Goal: Information Seeking & Learning: Learn about a topic

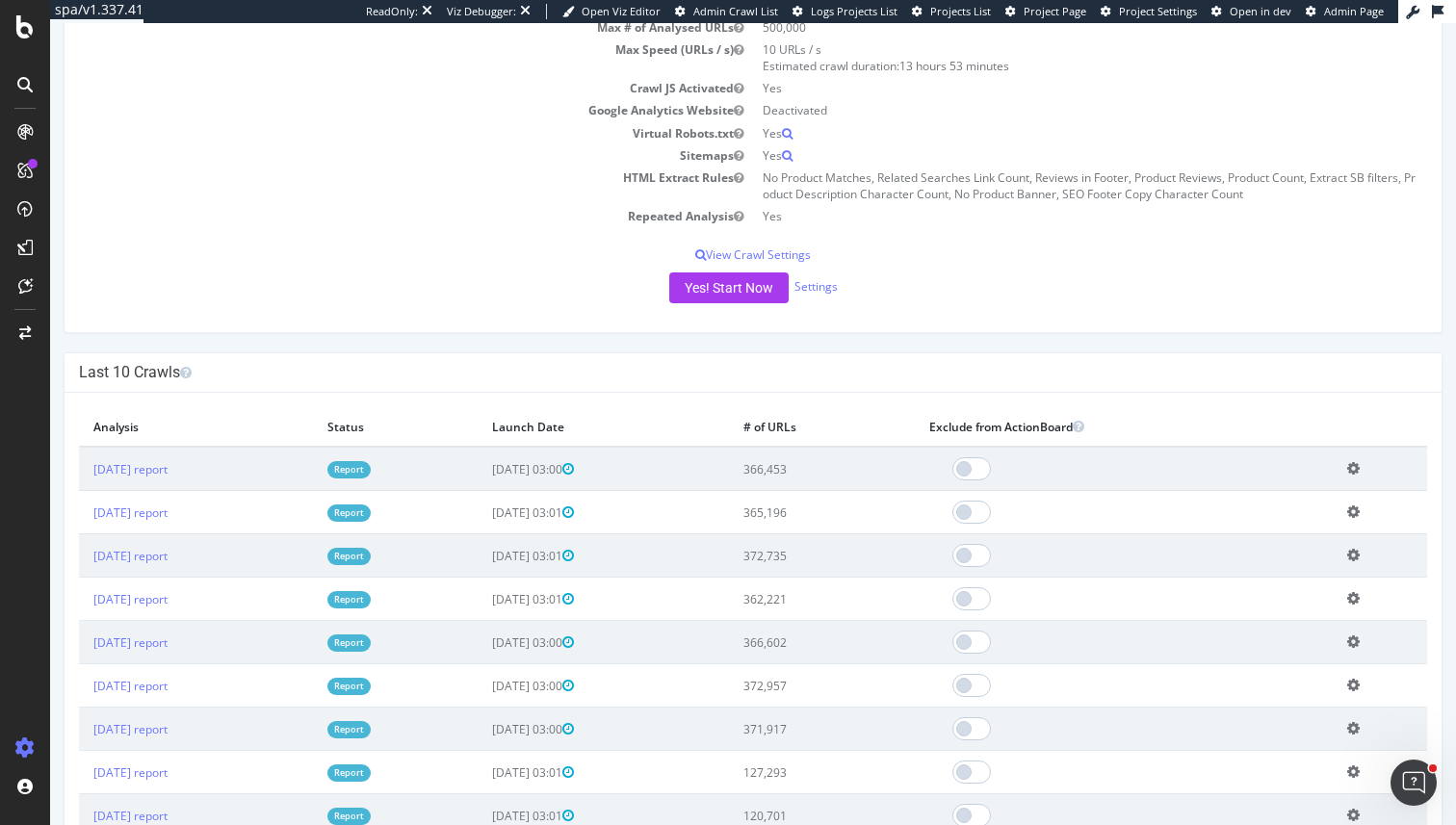
scroll to position [375, 0]
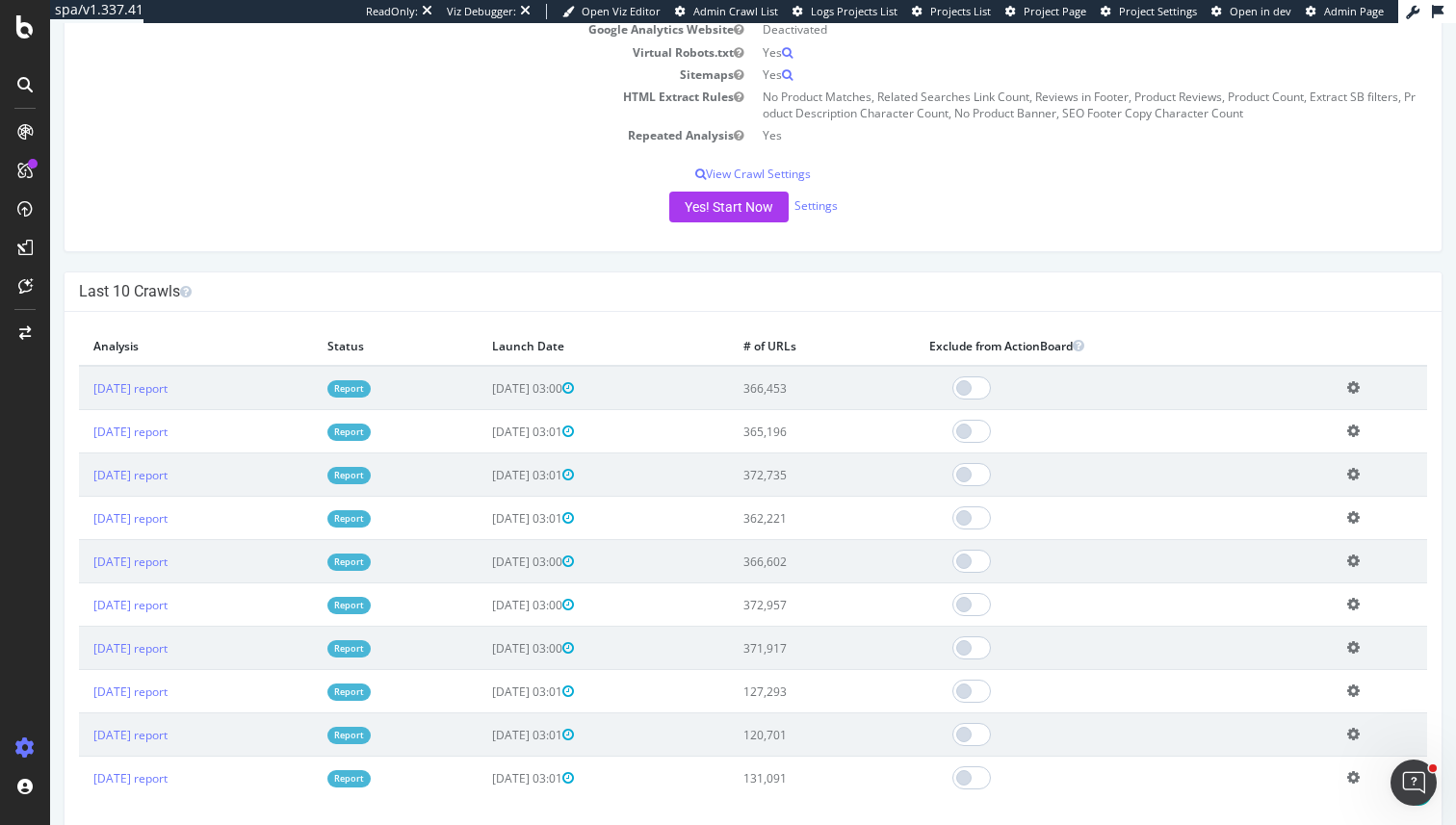
click at [371, 393] on link "Report" at bounding box center [349, 389] width 44 height 16
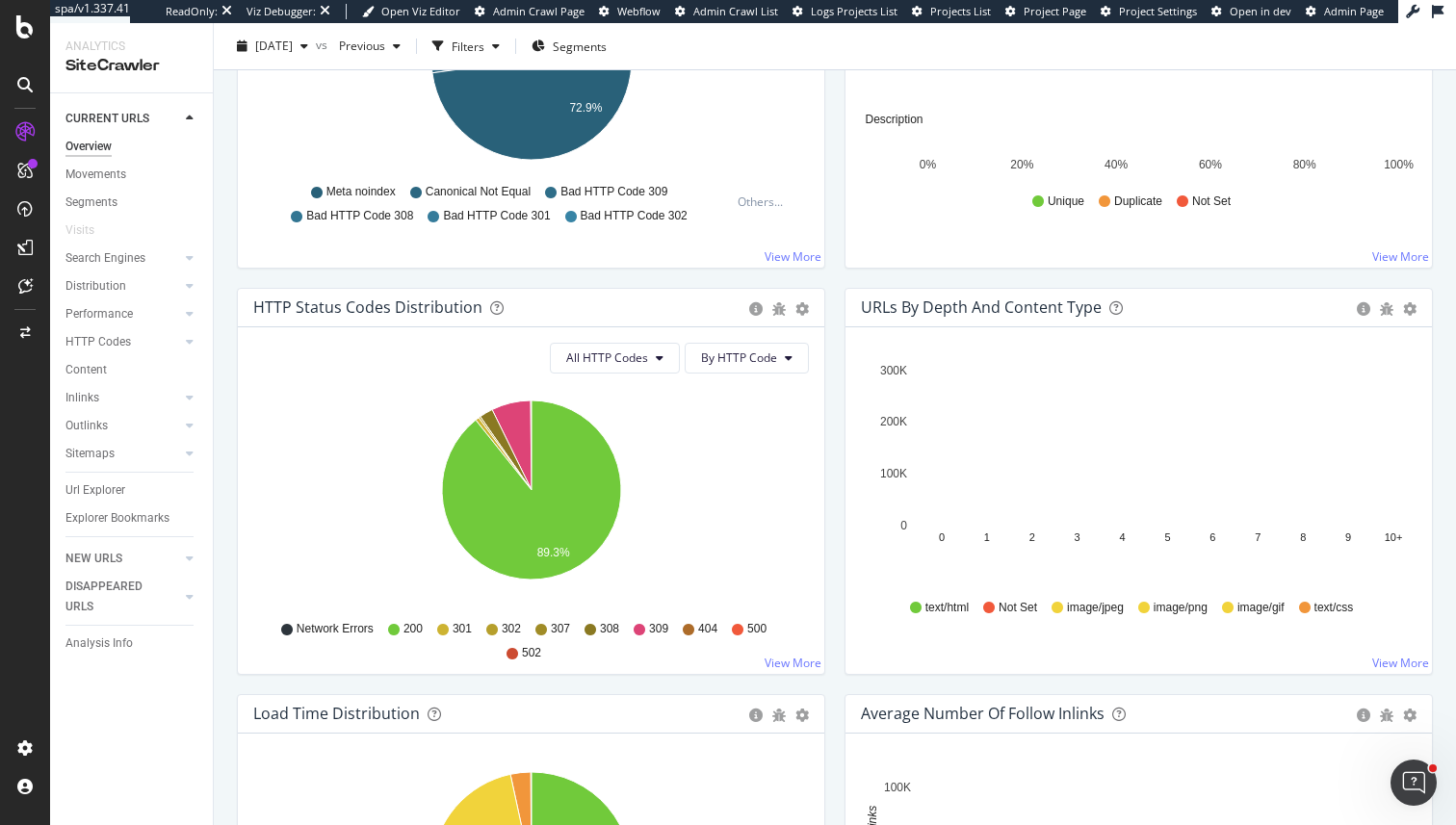
scroll to position [681, 0]
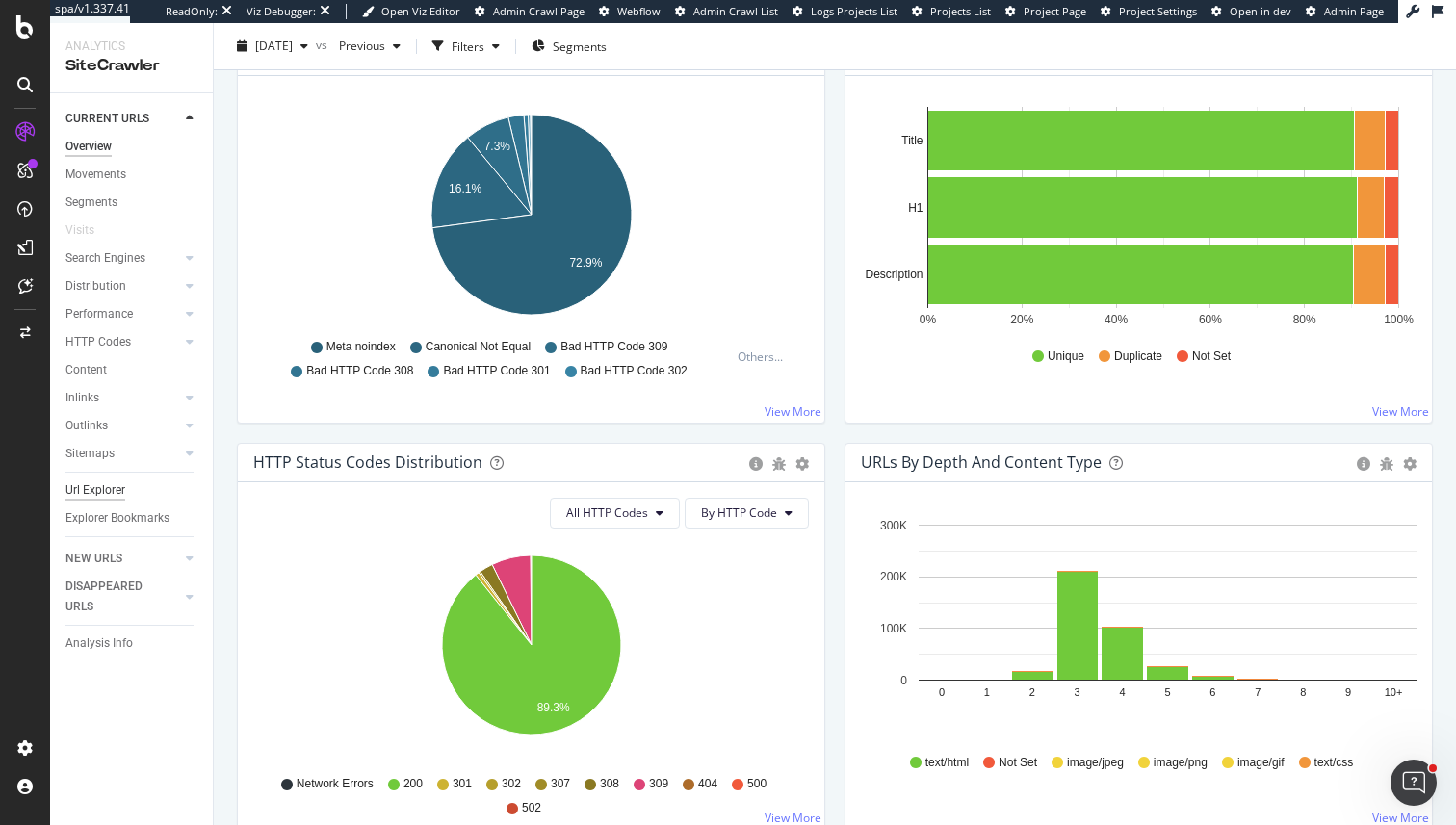
click at [100, 485] on div "Url Explorer" at bounding box center [95, 491] width 60 height 20
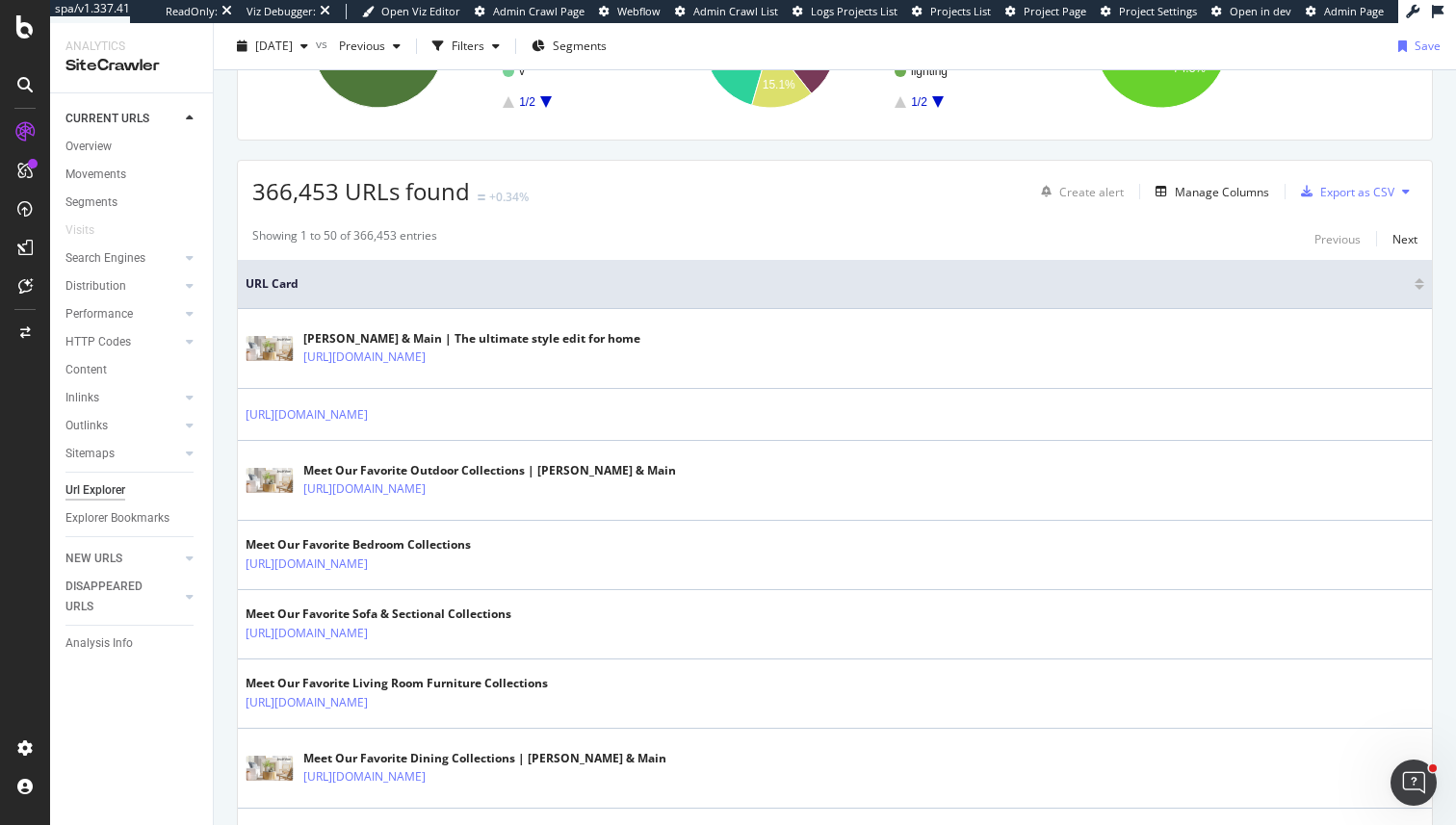
scroll to position [461, 0]
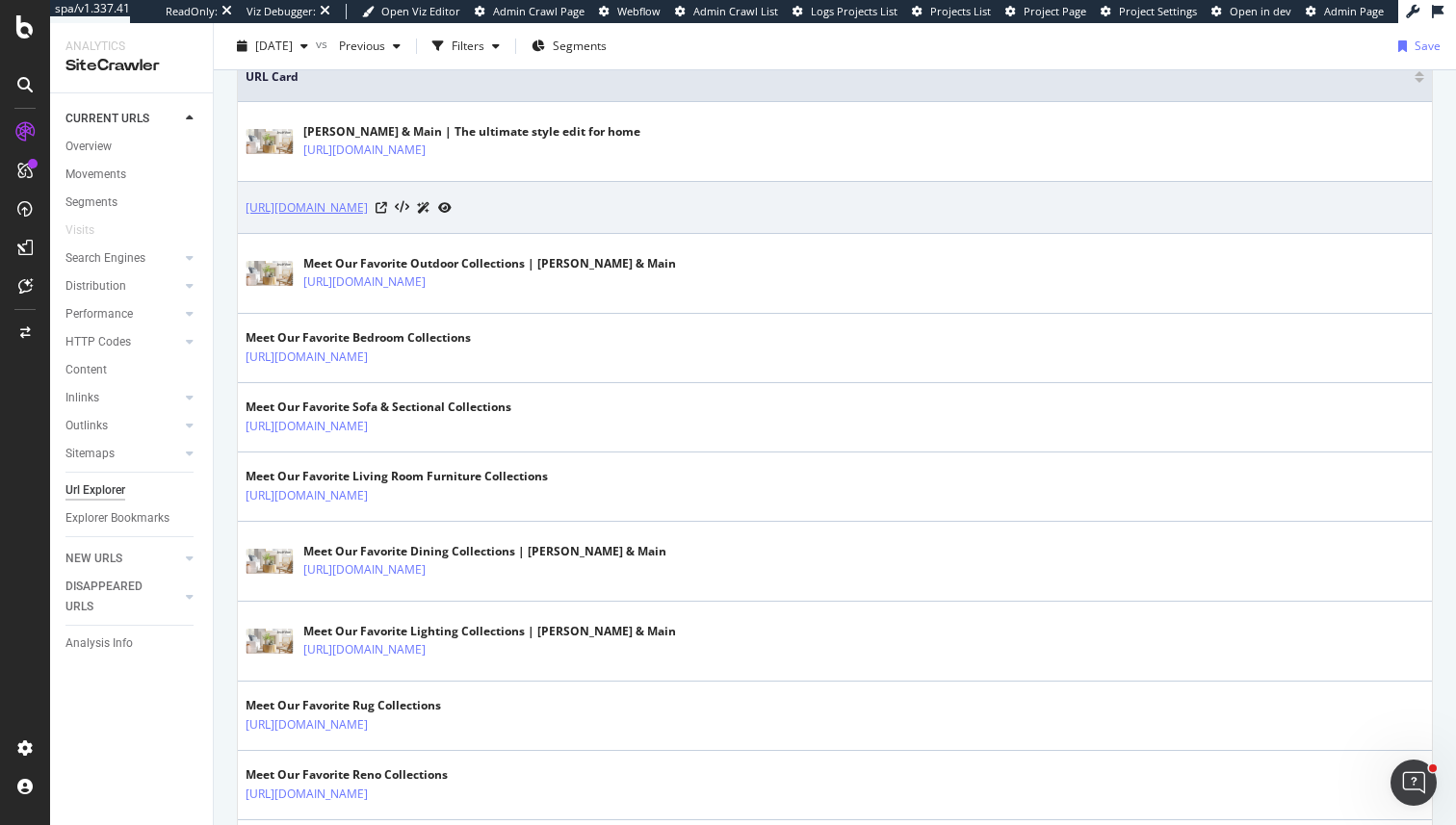
click at [368, 206] on link "https://www.jossandmain.com/m/fall-sale" at bounding box center [306, 208] width 122 height 19
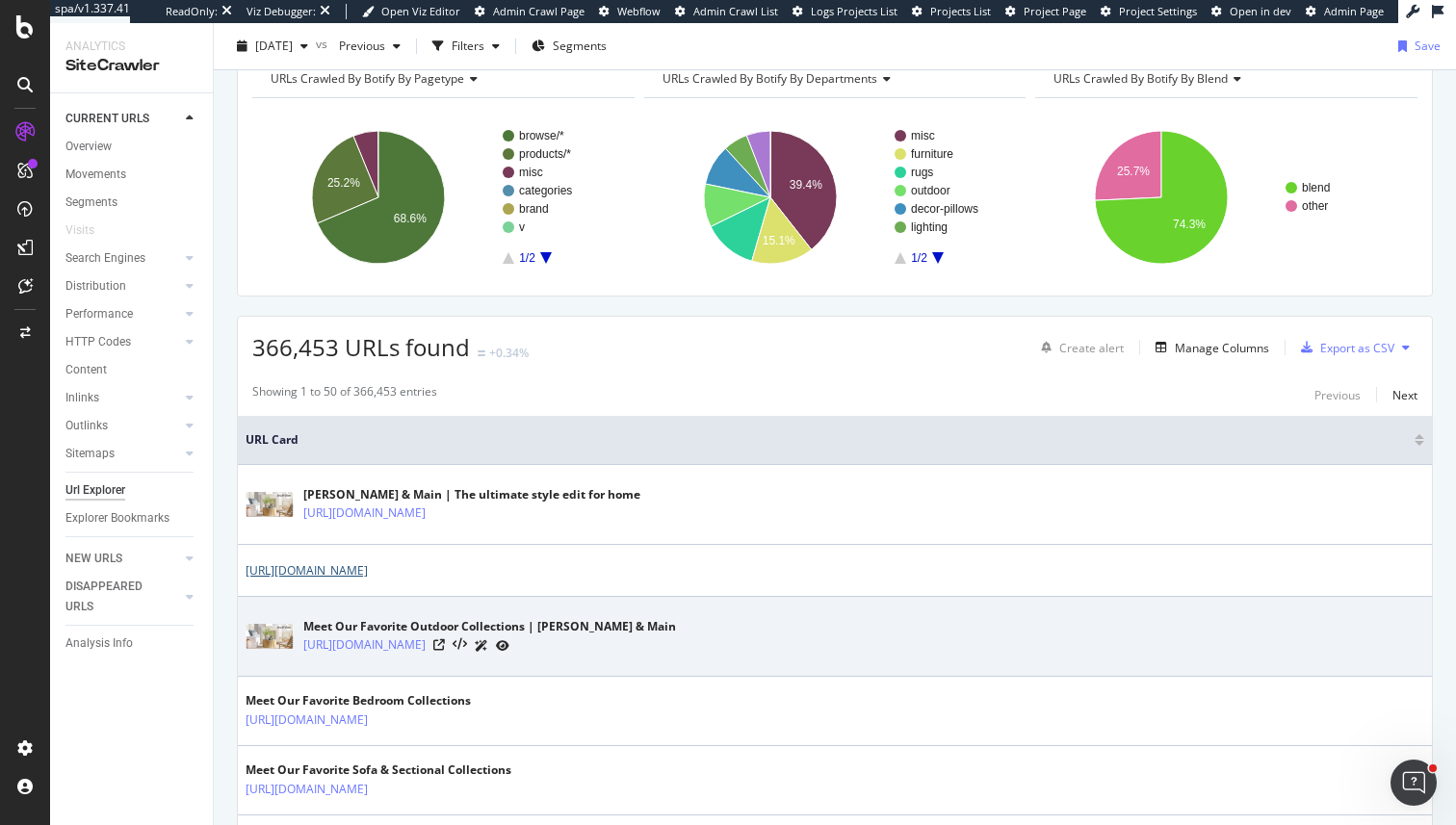
scroll to position [0, 0]
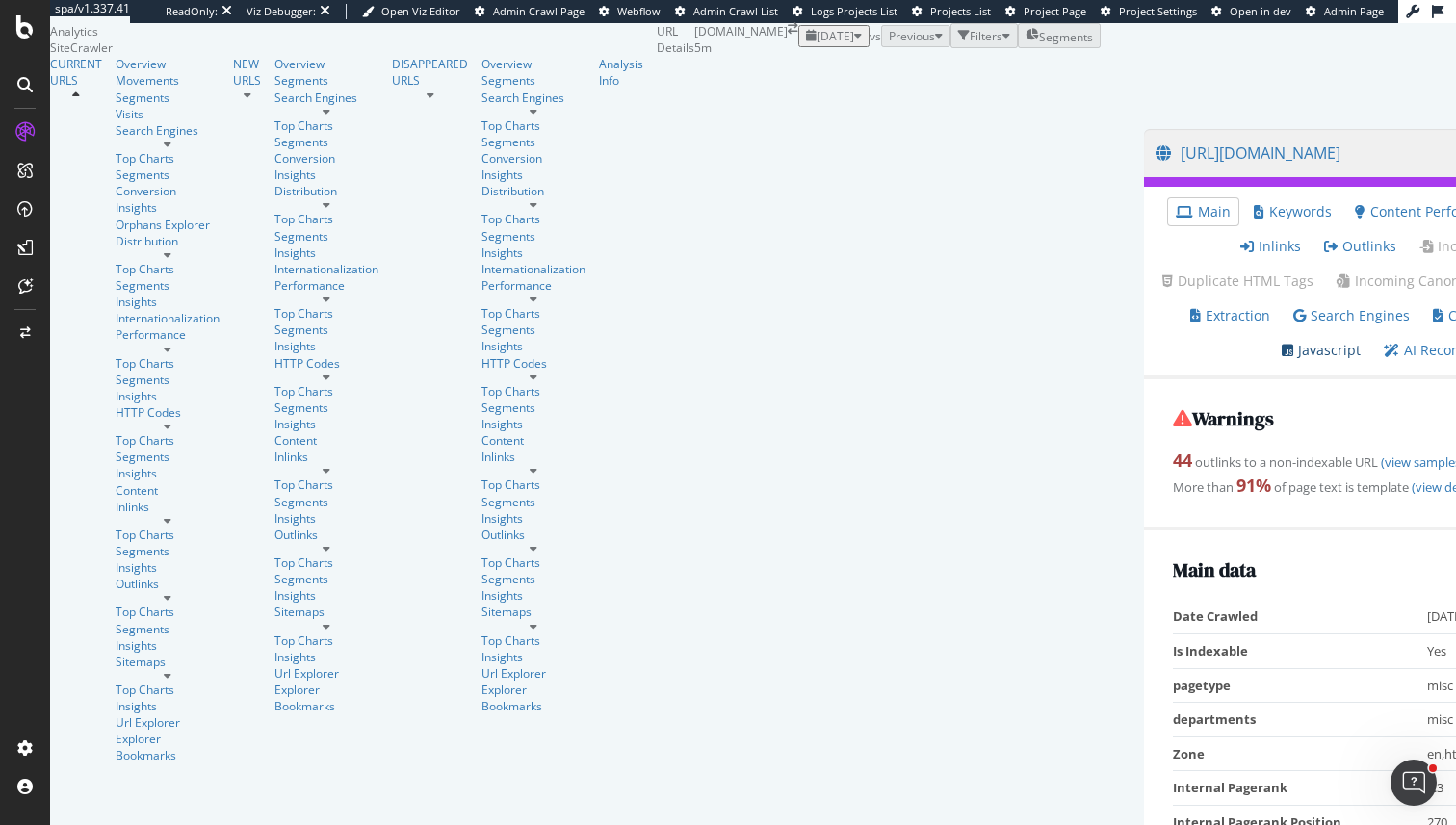
click at [1282, 349] on icon at bounding box center [1288, 351] width 12 height 14
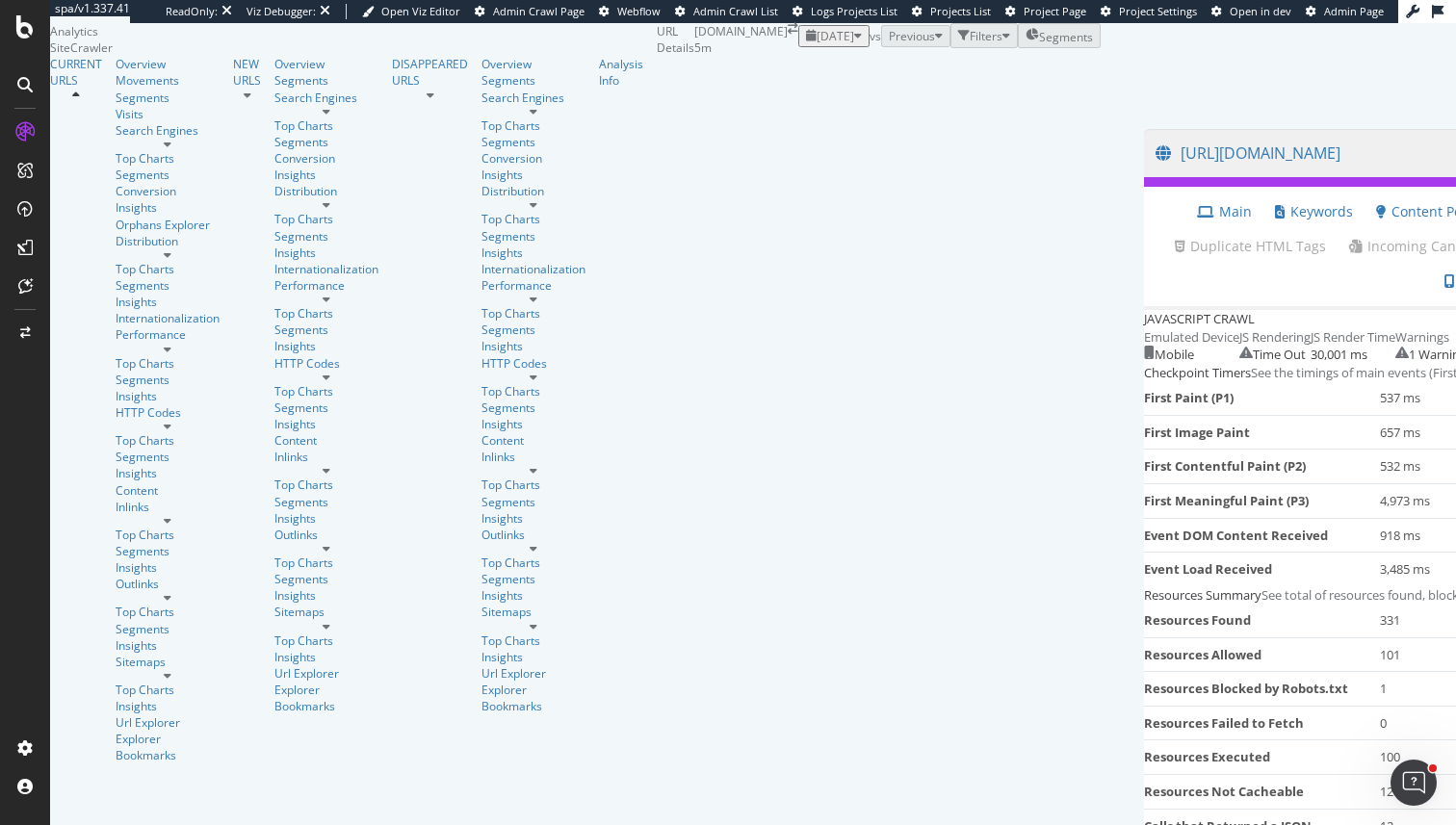
scroll to position [56, 0]
click at [1311, 364] on div "30,001 ms" at bounding box center [1339, 355] width 57 height 18
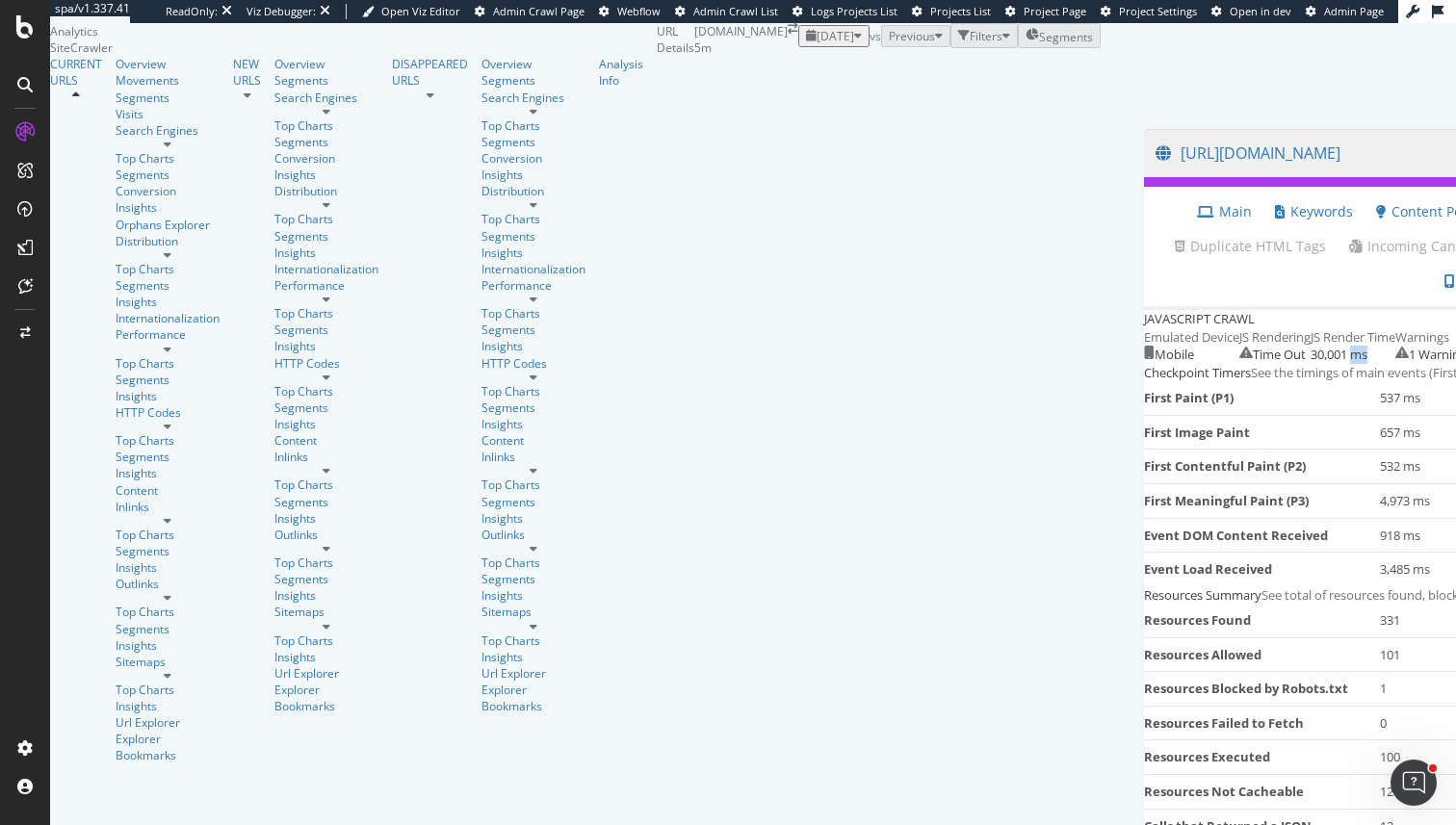
click at [1311, 364] on div "30,001 ms" at bounding box center [1339, 355] width 57 height 18
drag, startPoint x: 976, startPoint y: 452, endPoint x: 972, endPoint y: 325, distance: 127.1
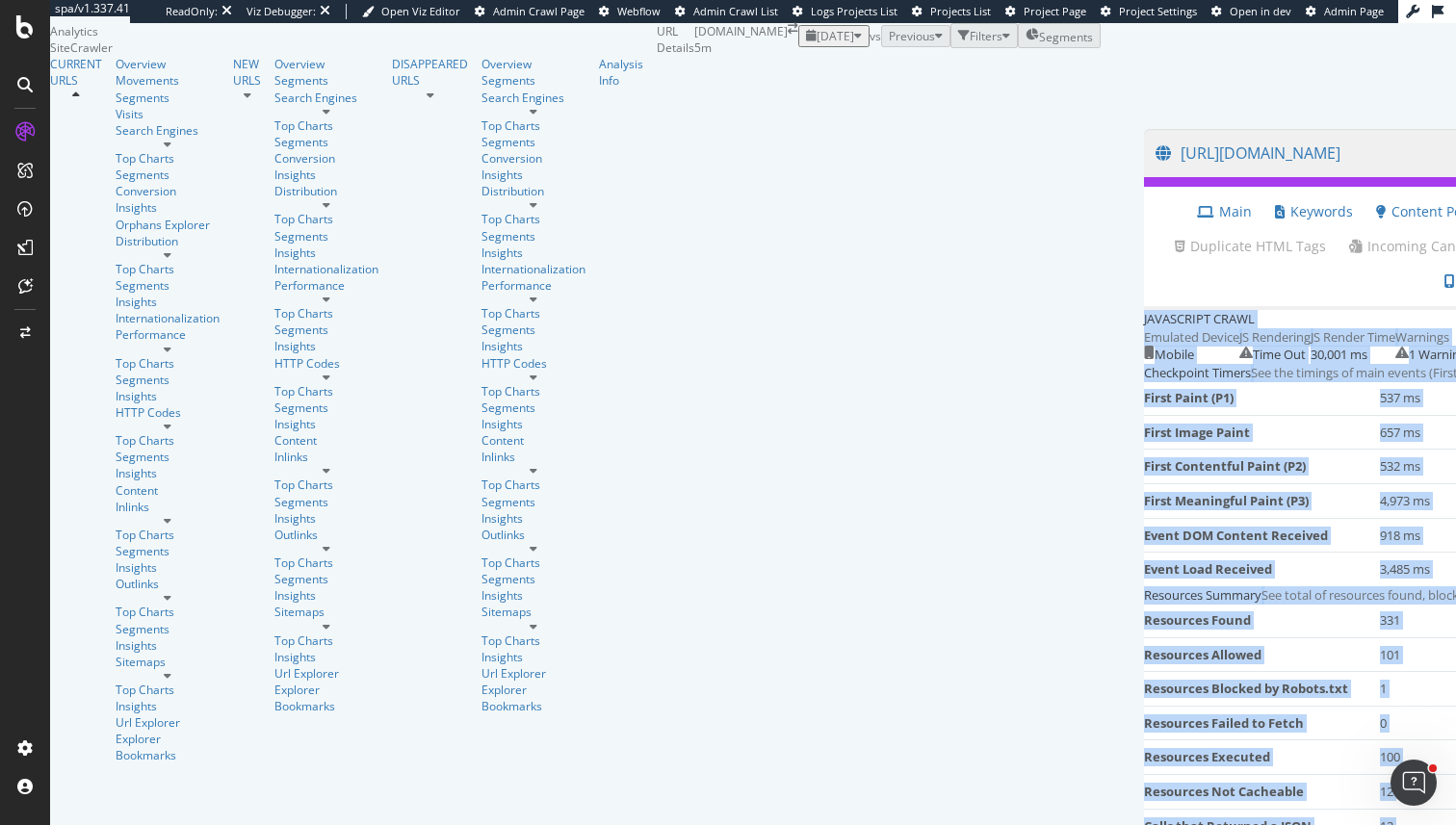
drag, startPoint x: 972, startPoint y: 325, endPoint x: 991, endPoint y: 468, distance: 144.3
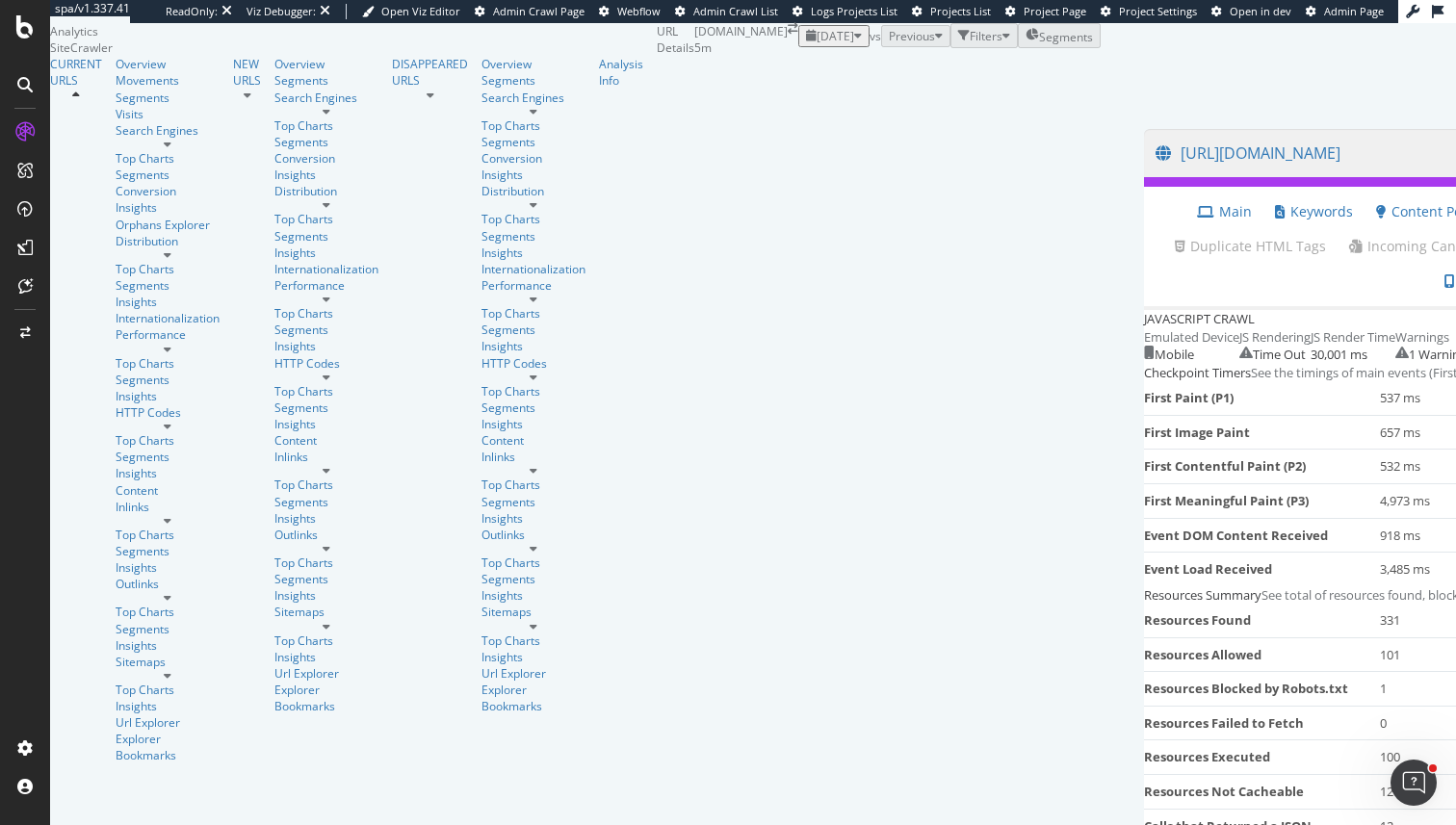
scroll to position [0, 0]
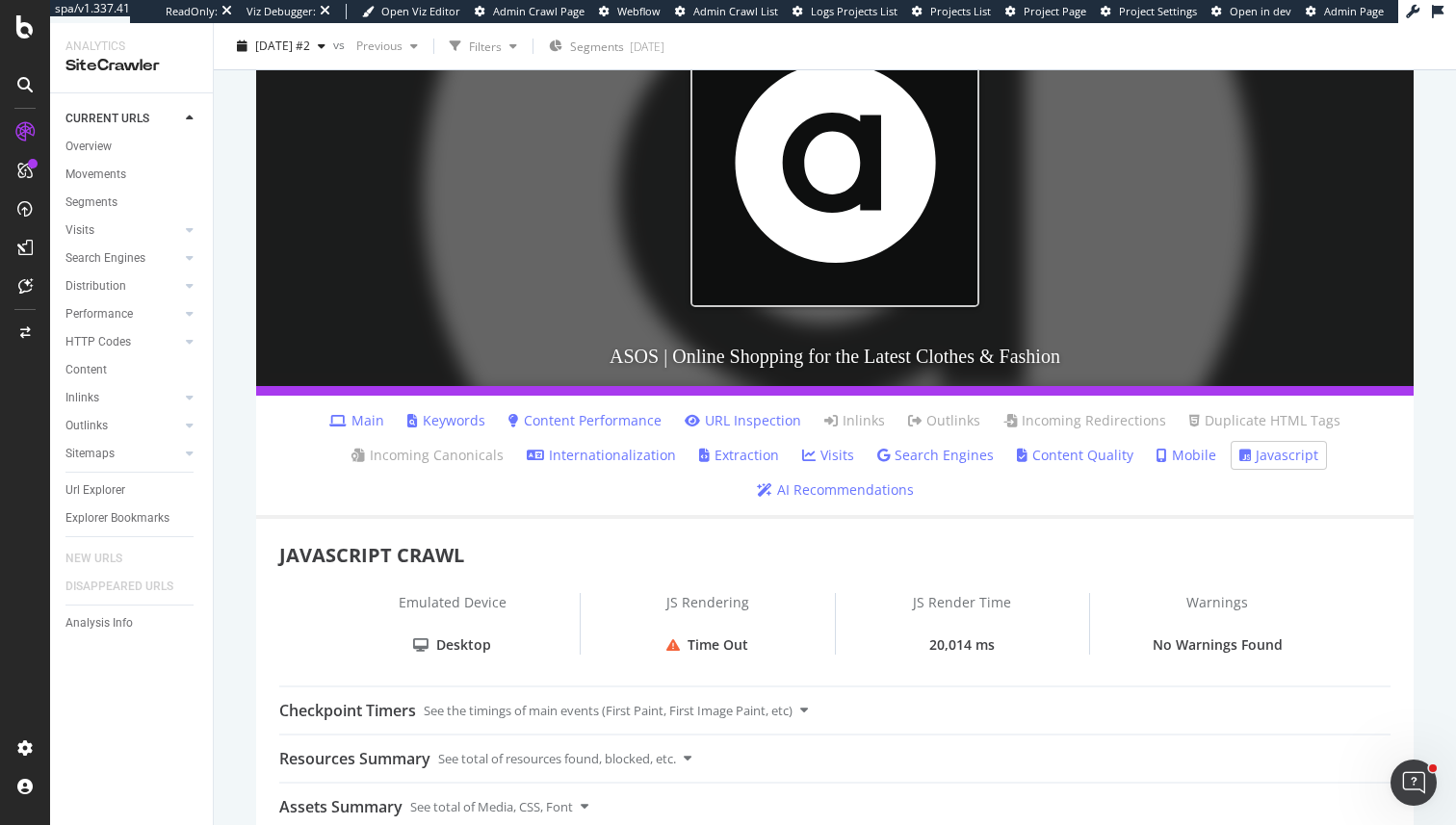
scroll to position [269, 0]
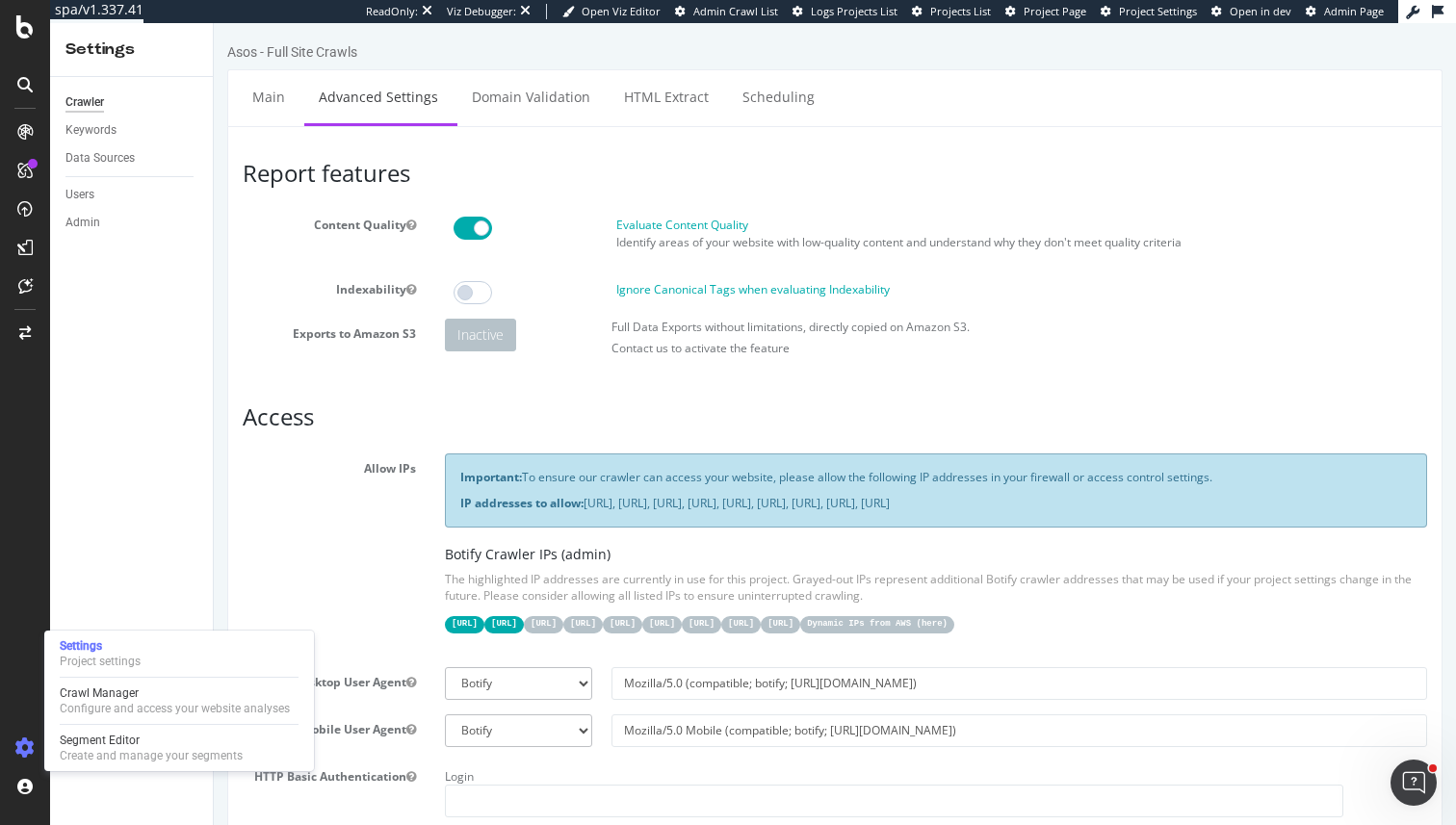
click at [166, 677] on div at bounding box center [179, 677] width 239 height 1
click at [166, 692] on div "Crawl Manager" at bounding box center [175, 694] width 231 height 16
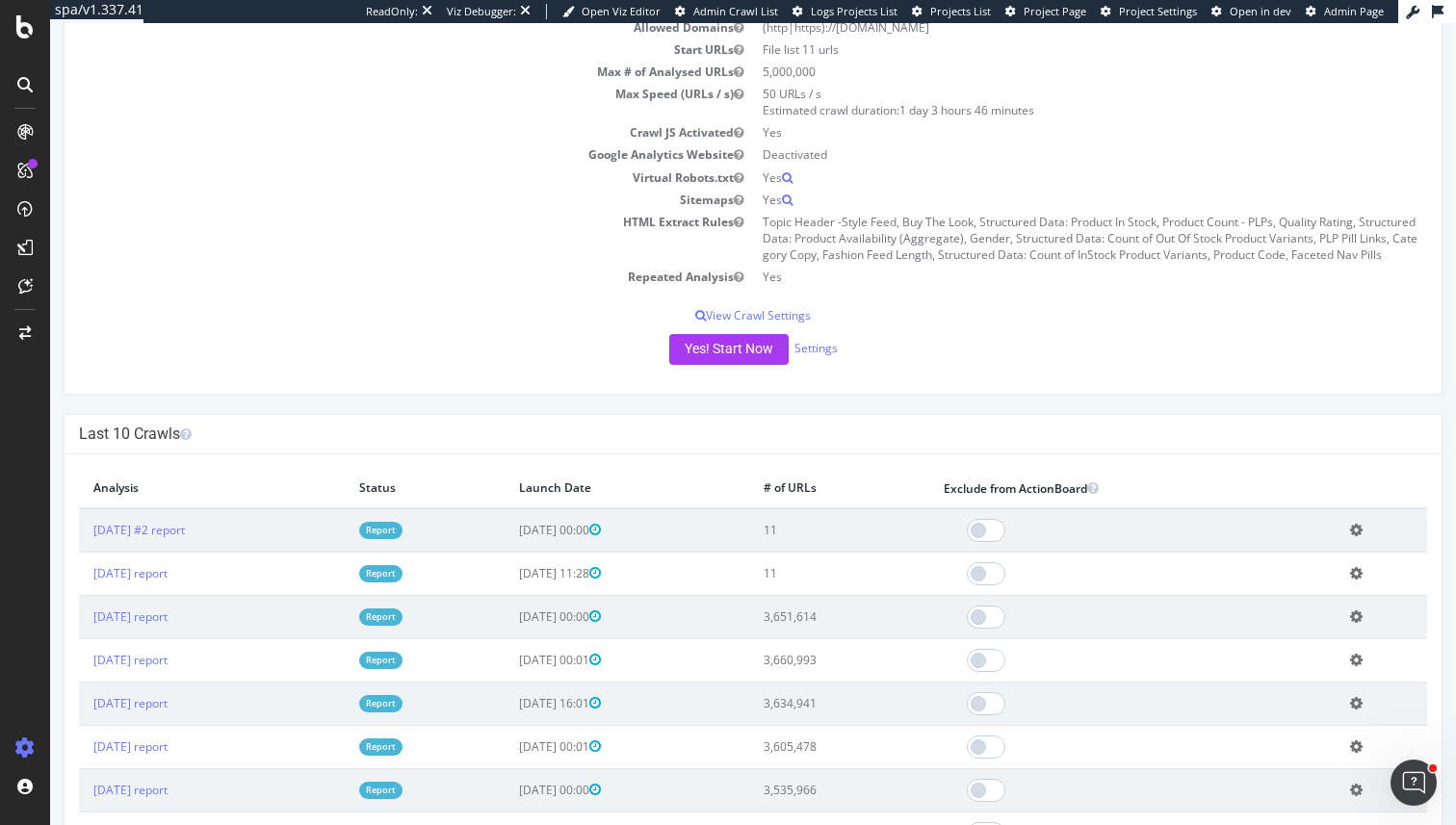
scroll to position [356, 0]
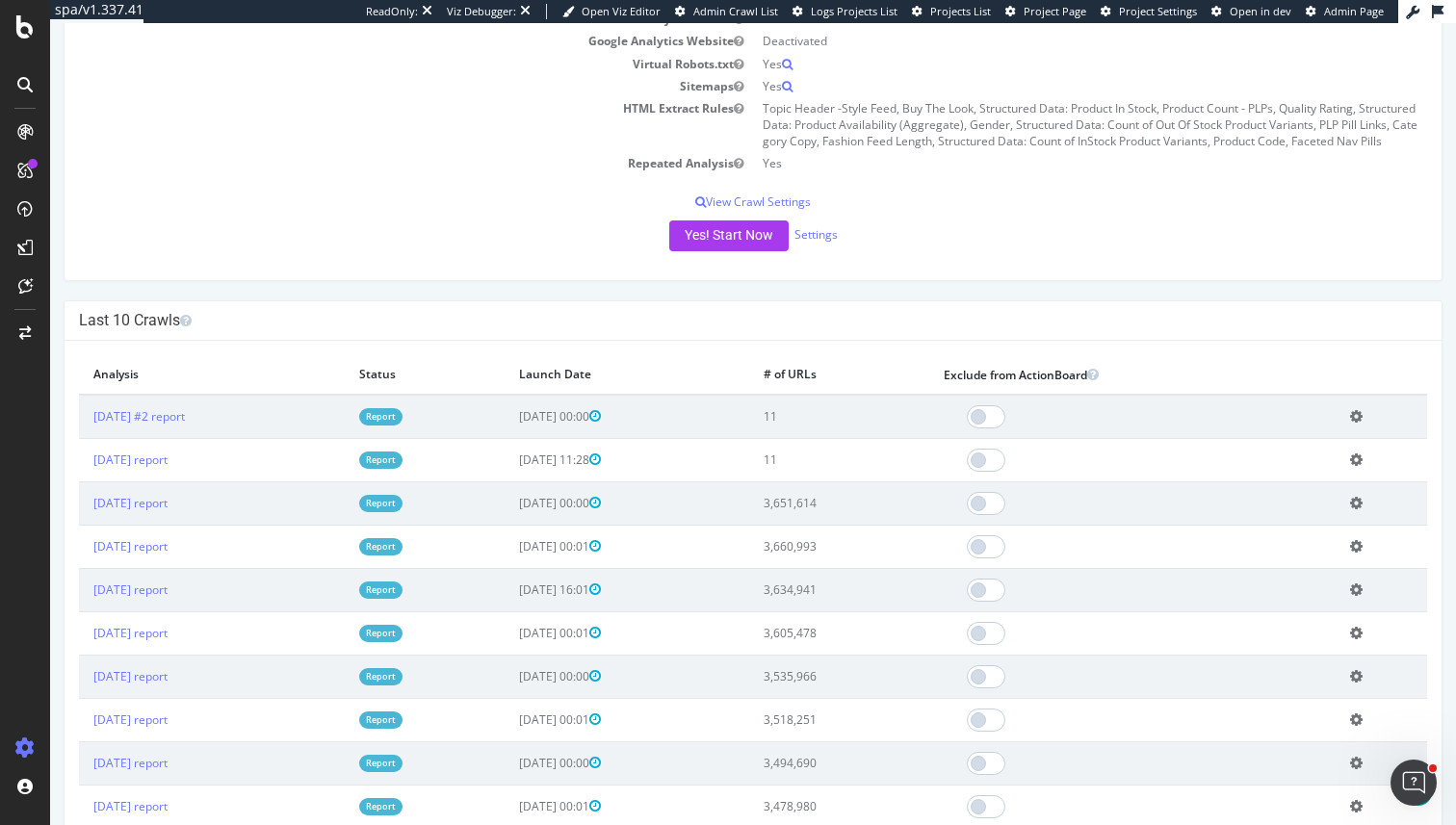
scroll to position [377, 0]
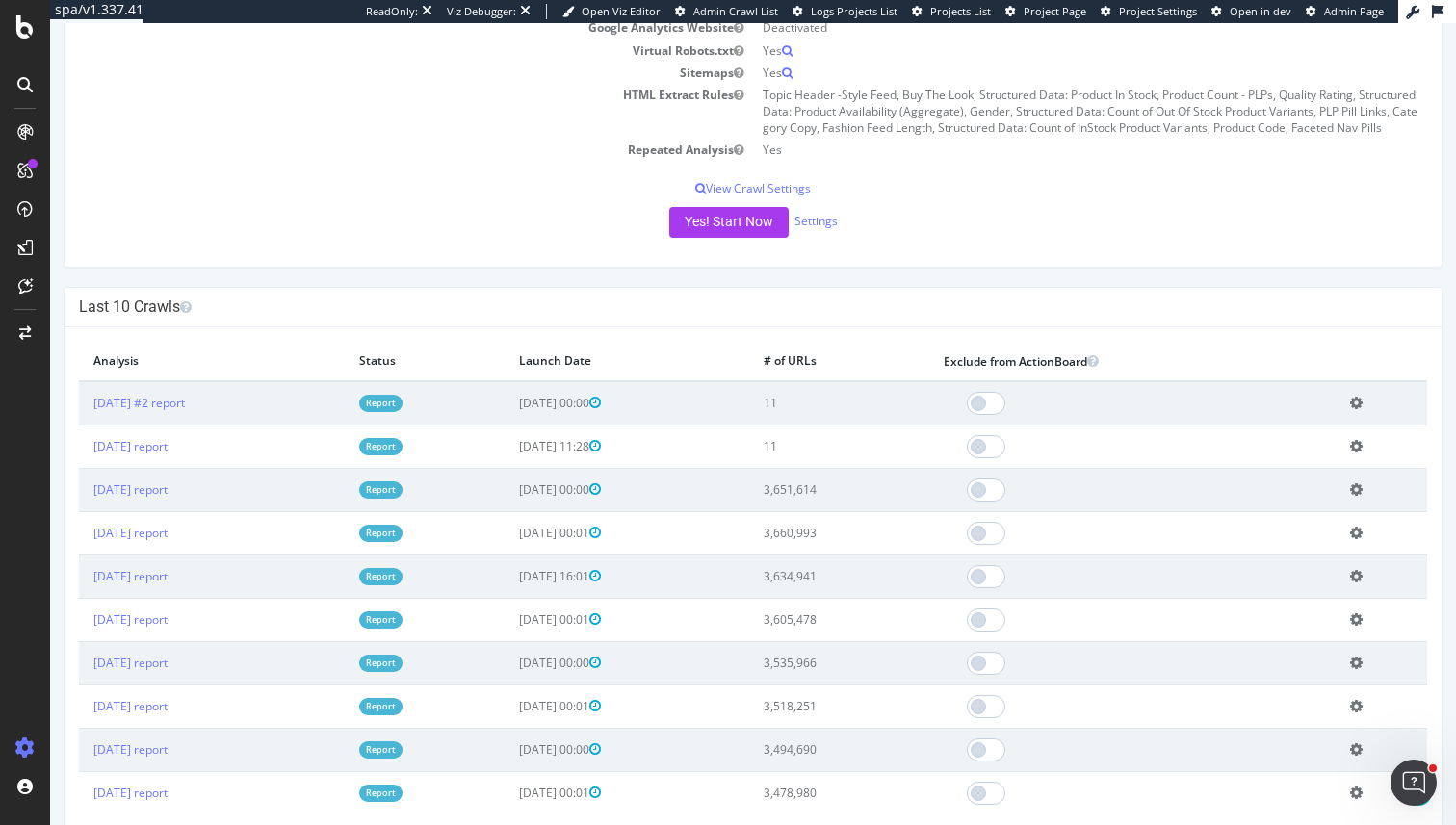
click at [403, 491] on link "Report" at bounding box center [381, 490] width 44 height 16
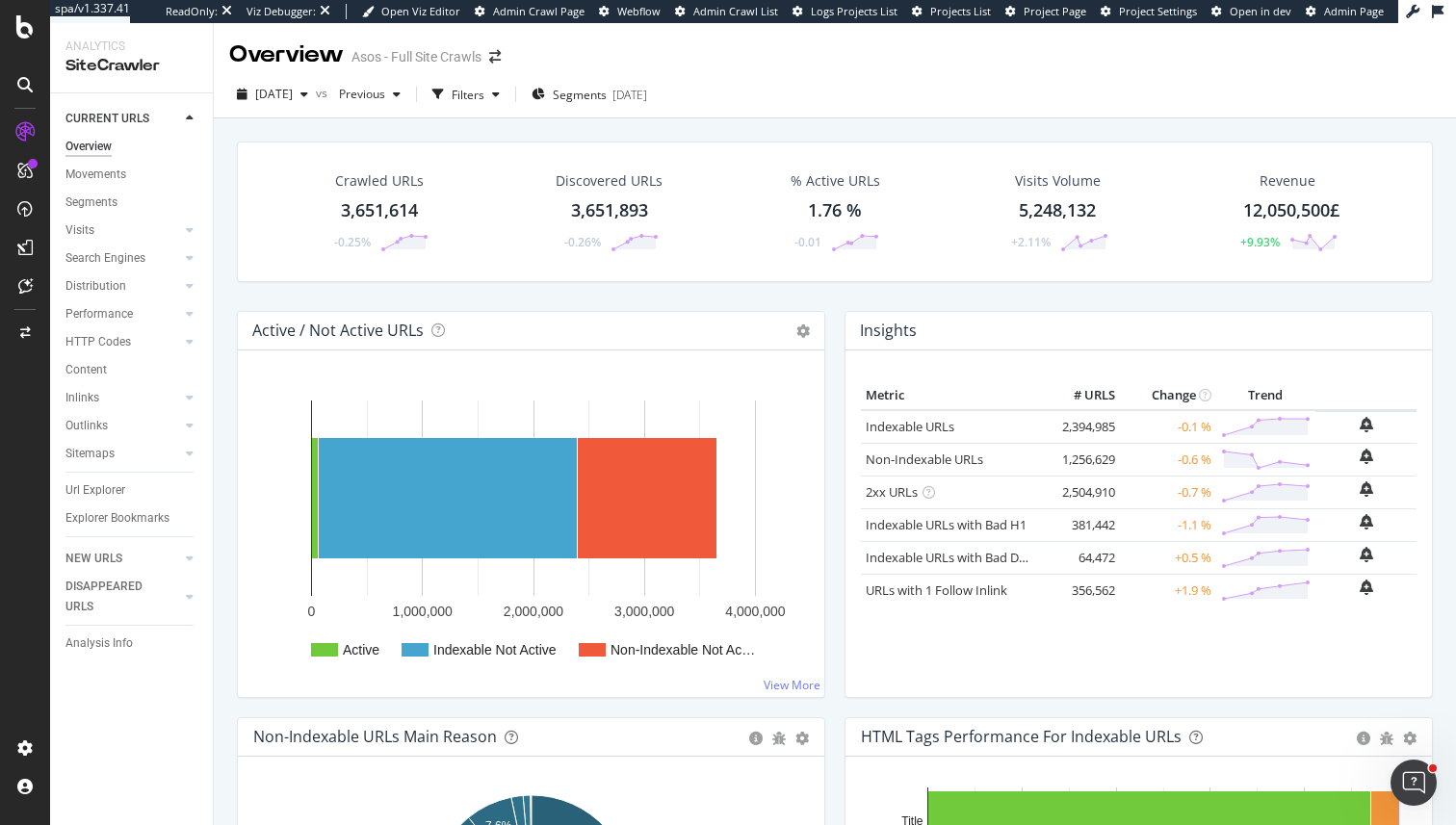
click at [531, 115] on div "2025 Sep. 16th vs Previous Filters Segments 2025-09-11" at bounding box center [835, 97] width 1242 height 39
click at [508, 105] on div "Filters" at bounding box center [465, 93] width 82 height 29
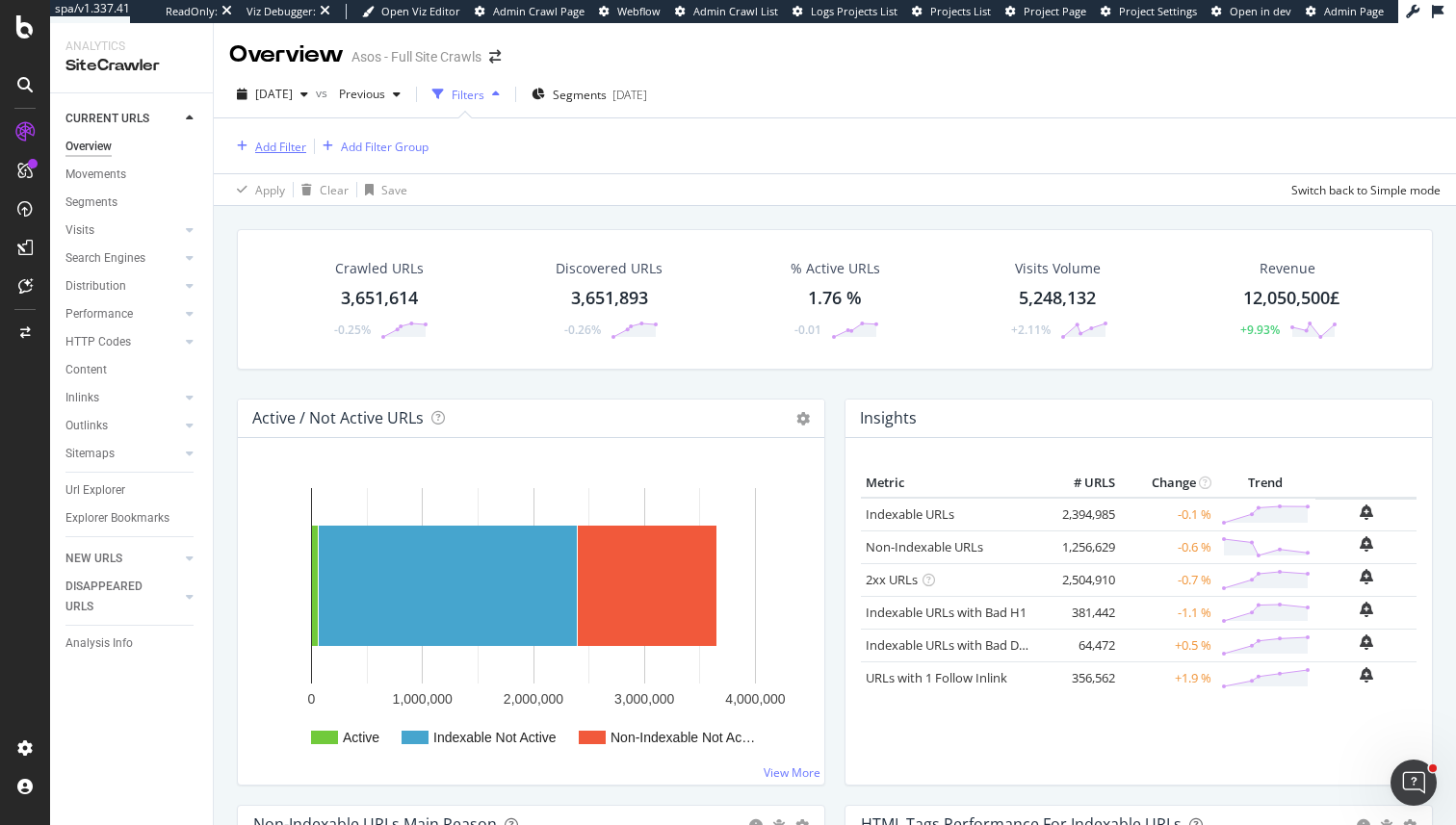
click at [283, 136] on div "Add Filter" at bounding box center [268, 146] width 78 height 21
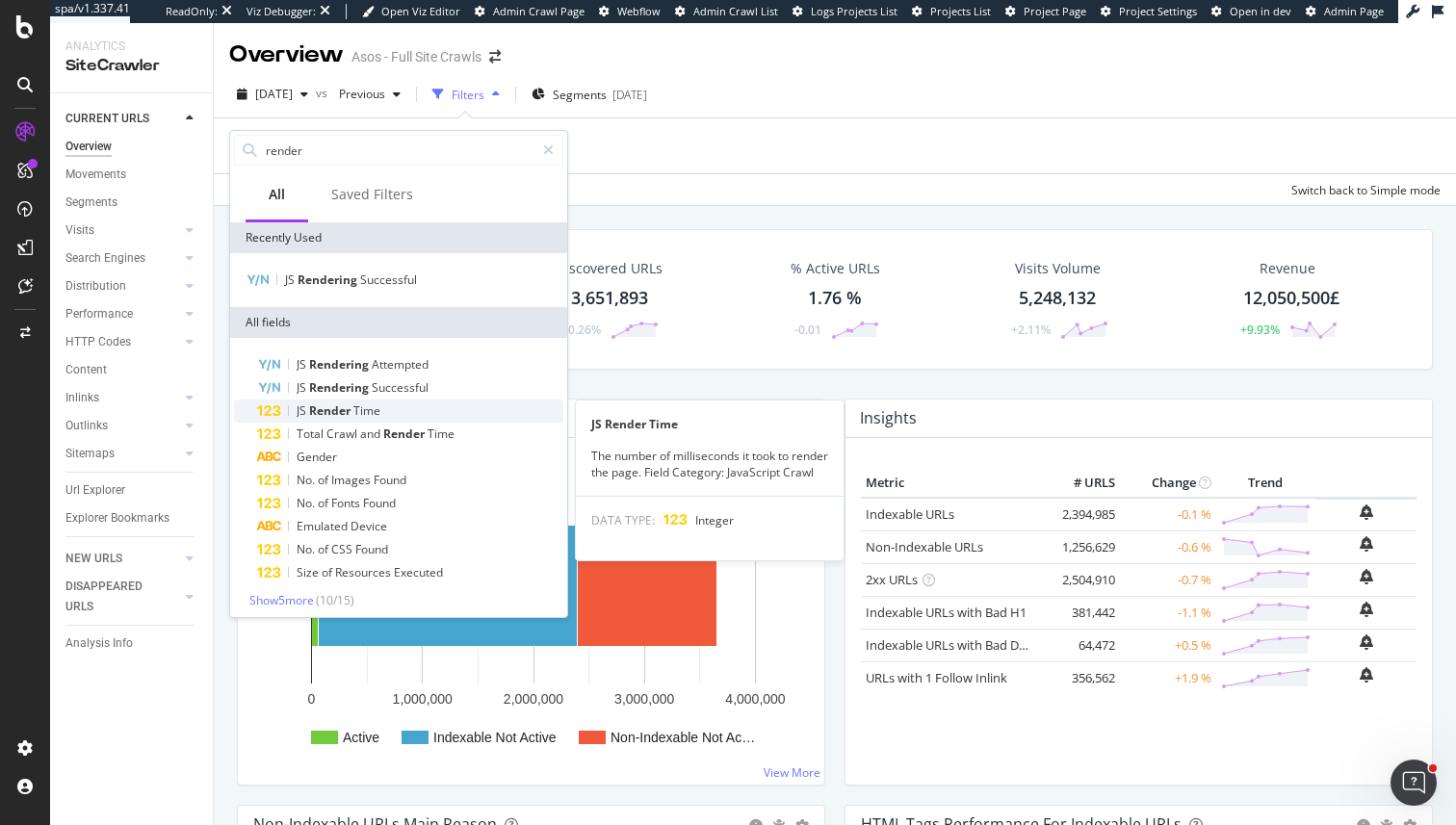
type input "render"
click at [395, 412] on div "JS Render Time" at bounding box center [410, 411] width 306 height 23
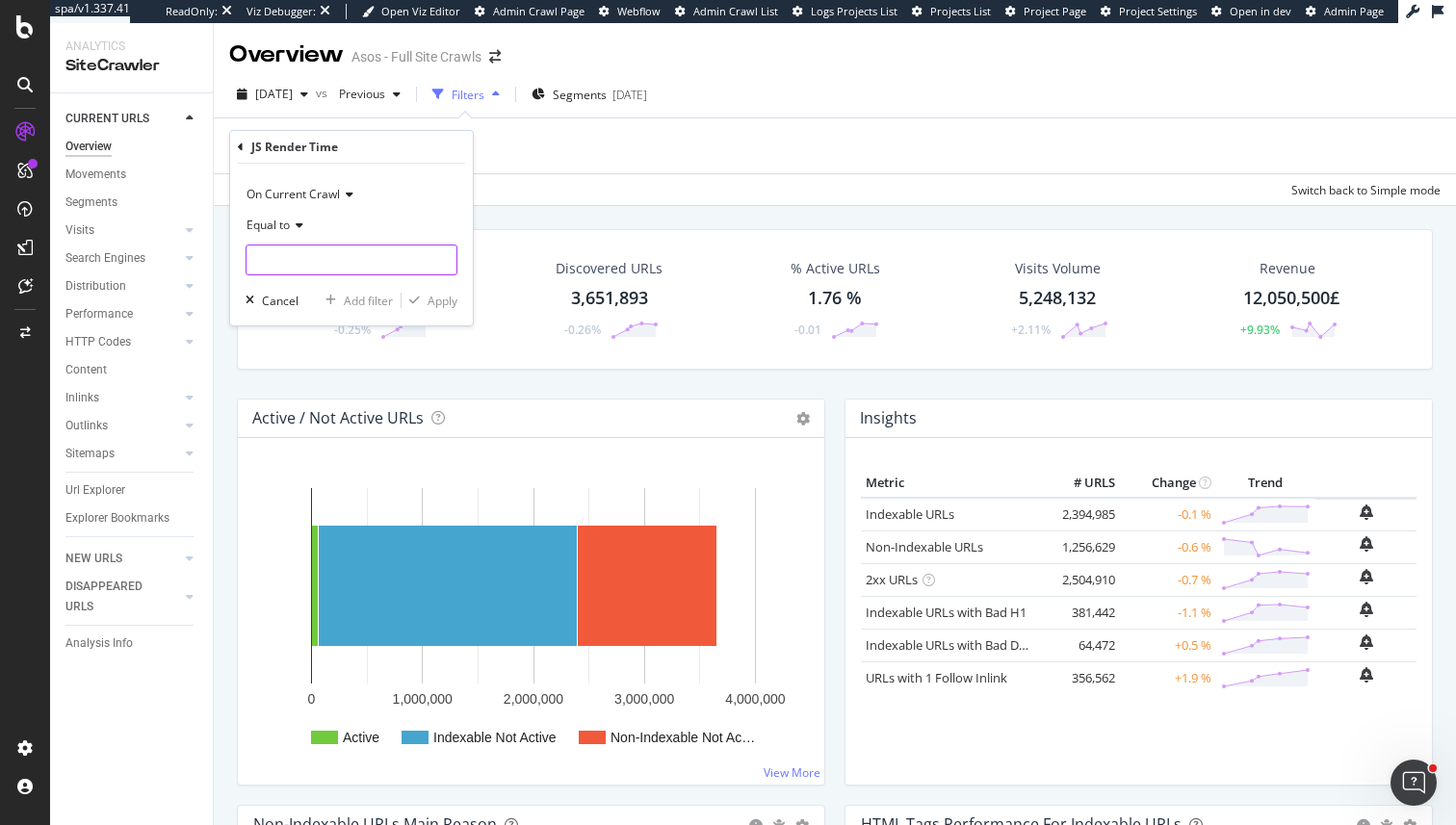
click at [277, 248] on input "number" at bounding box center [351, 259] width 212 height 31
click at [280, 226] on span "Equal to" at bounding box center [268, 225] width 44 height 16
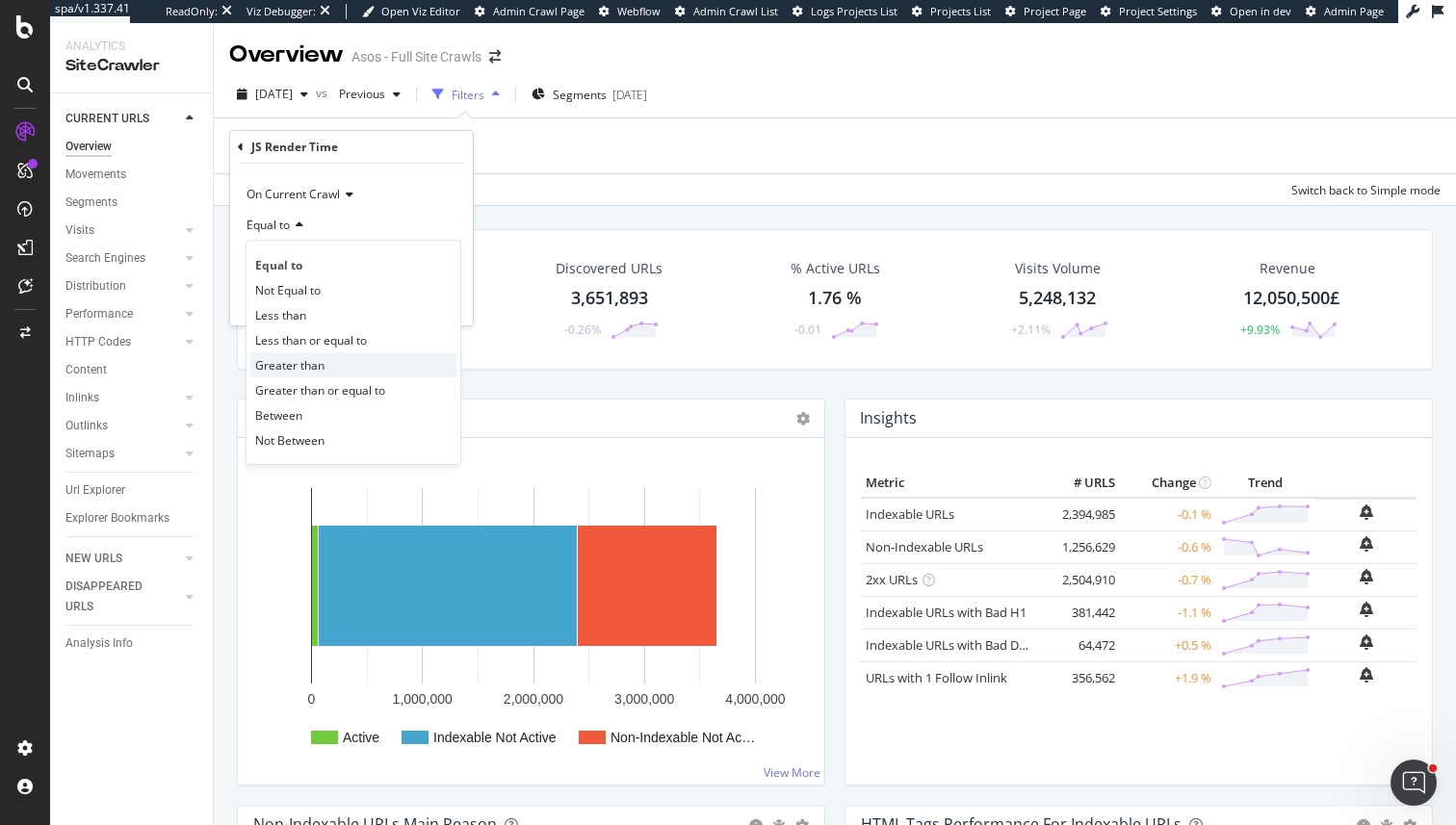
click at [293, 361] on span "Greater than" at bounding box center [290, 366] width 70 height 16
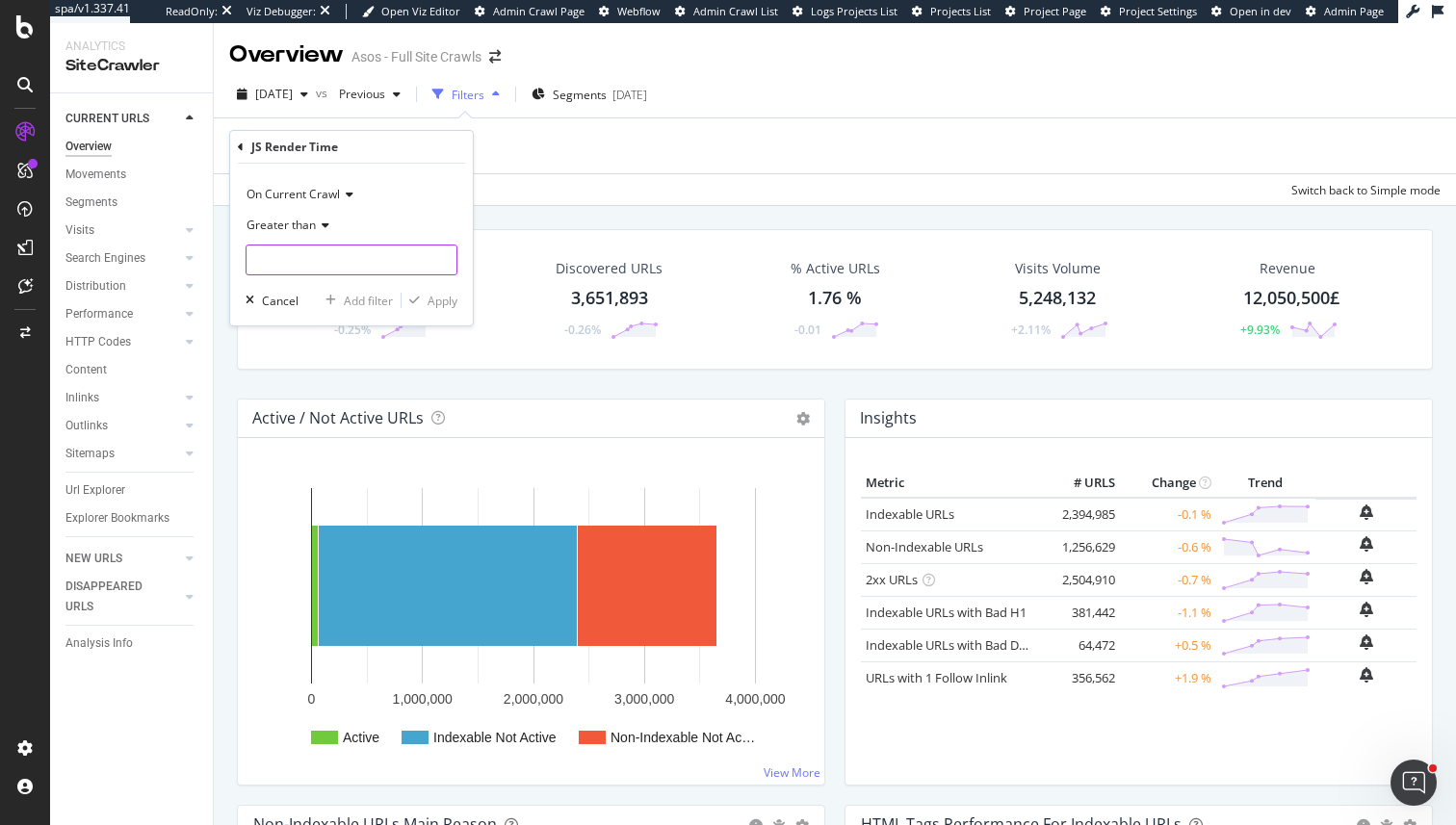
click at [281, 250] on input "number" at bounding box center [351, 259] width 212 height 31
type input "20000"
click at [421, 295] on div "button" at bounding box center [414, 301] width 26 height 12
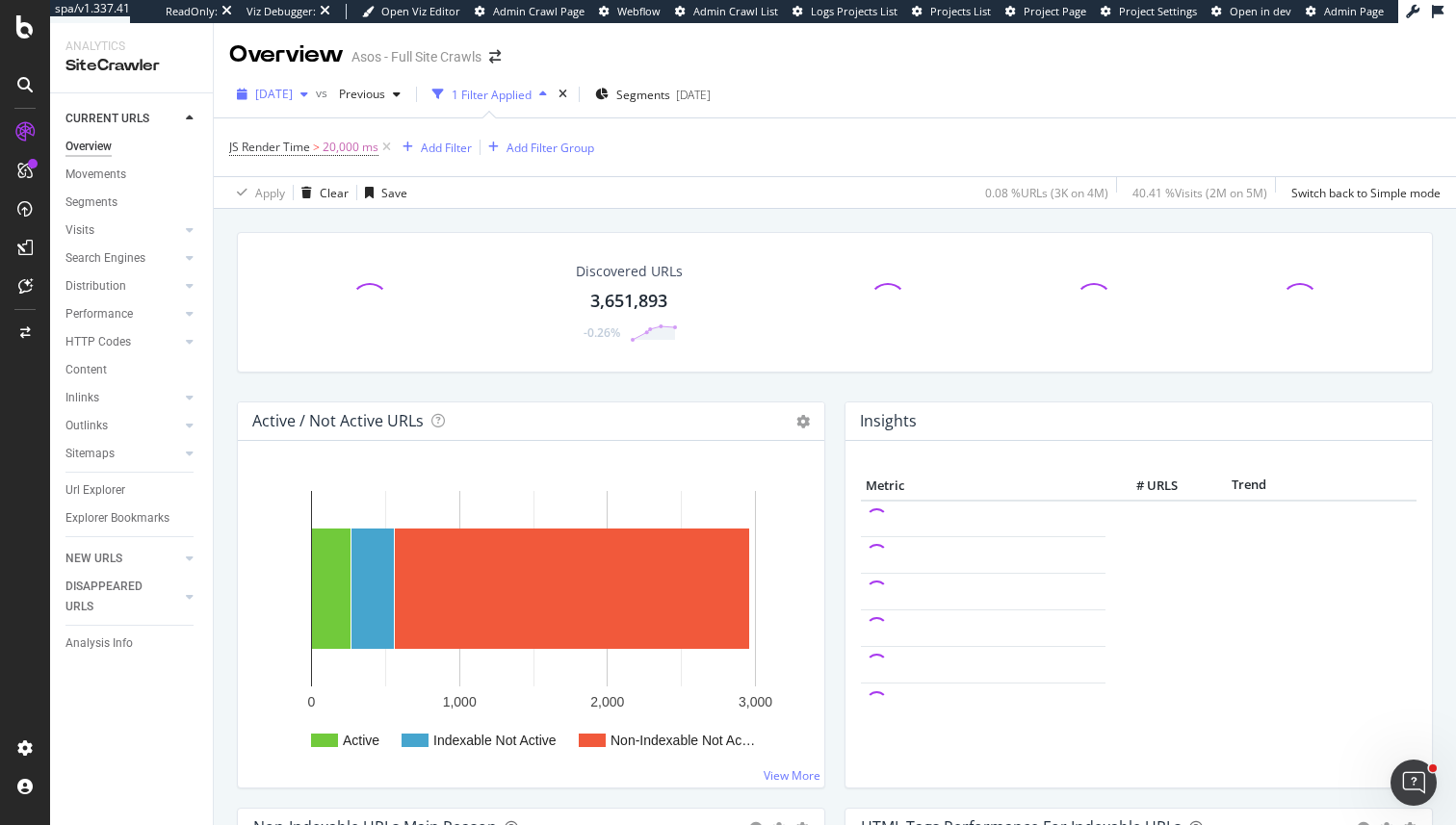
click at [293, 93] on span "[DATE]" at bounding box center [274, 93] width 38 height 16
click at [799, 167] on div "JS Render Time > 20,000 ms Add Filter Add Filter Group" at bounding box center [835, 147] width 1212 height 58
click at [293, 88] on span "[DATE]" at bounding box center [274, 93] width 38 height 16
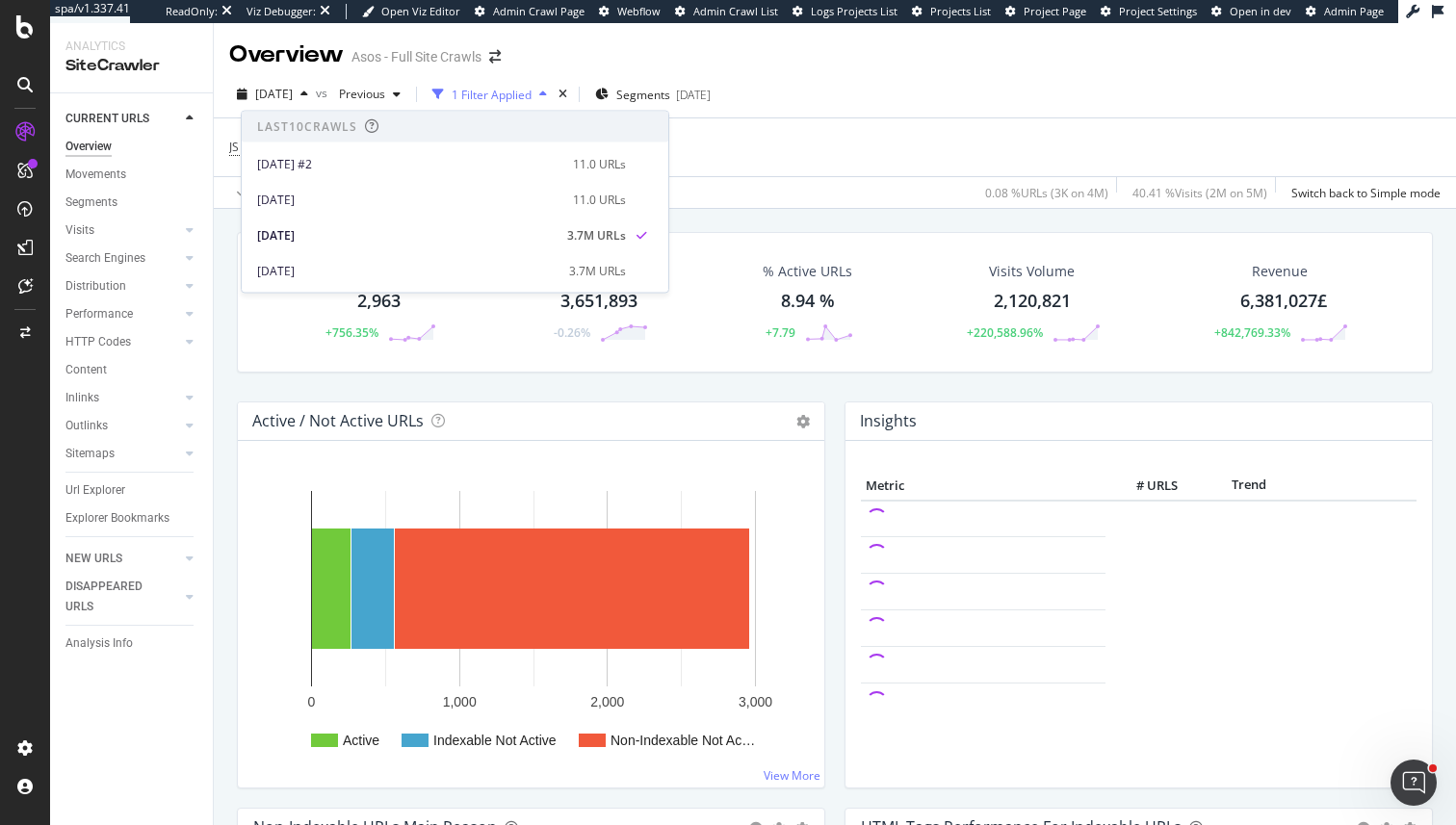
click at [496, 421] on div "Active / Not Active URLs Chart (by Value) Chart (by Percentage) Table Expand Ex…" at bounding box center [531, 421] width 586 height 39
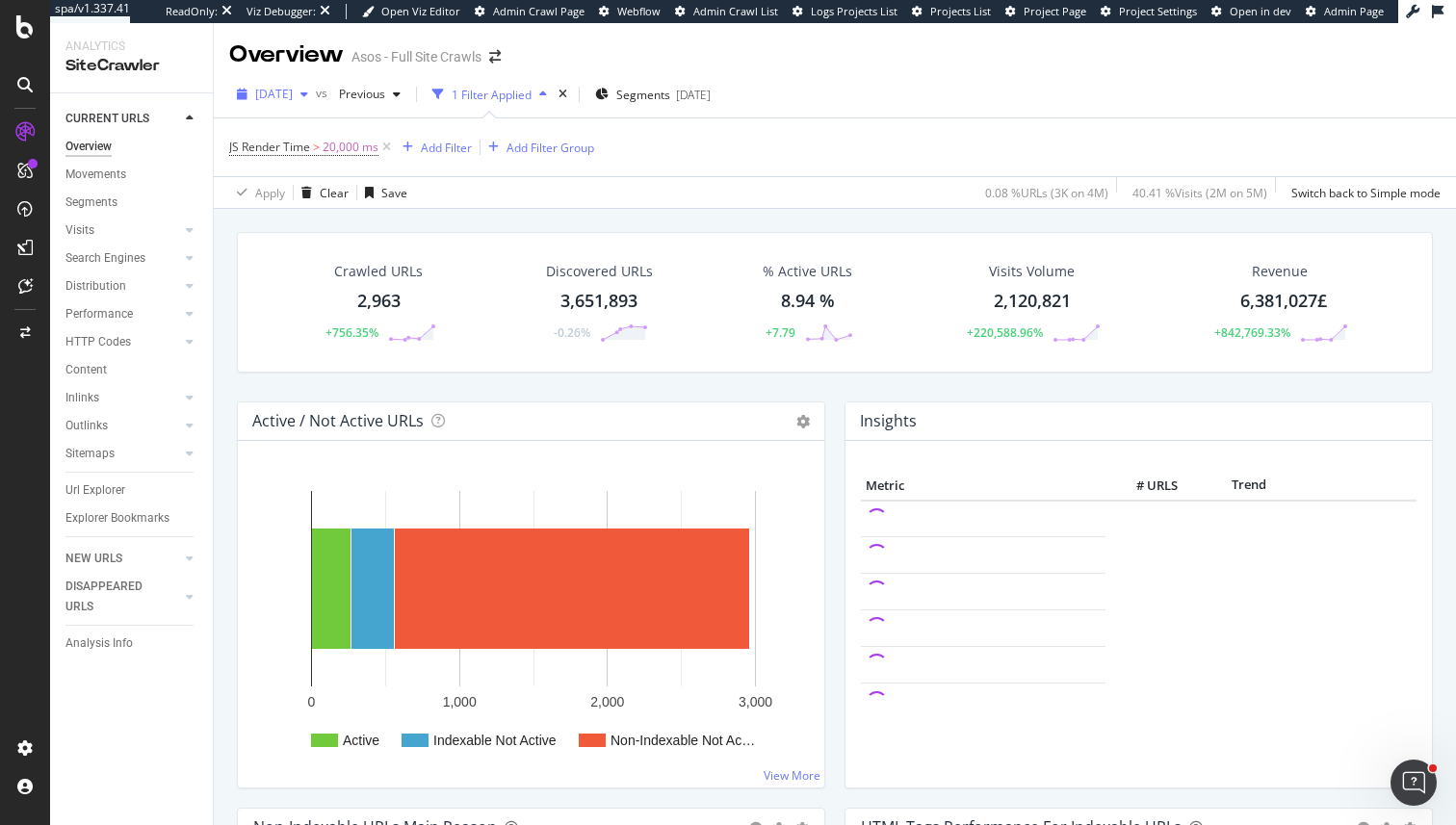
click at [293, 98] on span "[DATE]" at bounding box center [274, 93] width 38 height 16
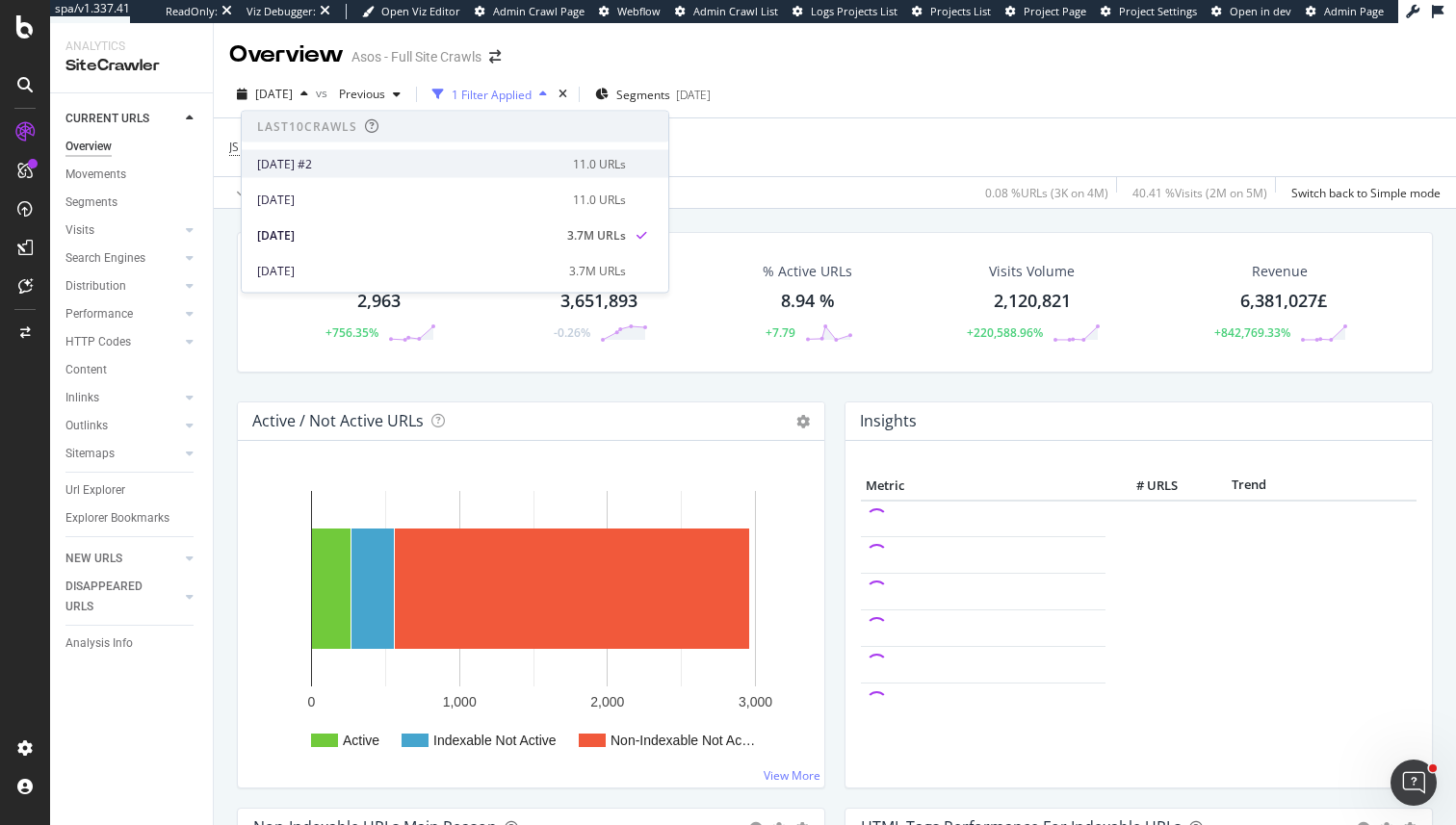
click at [347, 164] on div "[DATE] #2" at bounding box center [409, 163] width 304 height 17
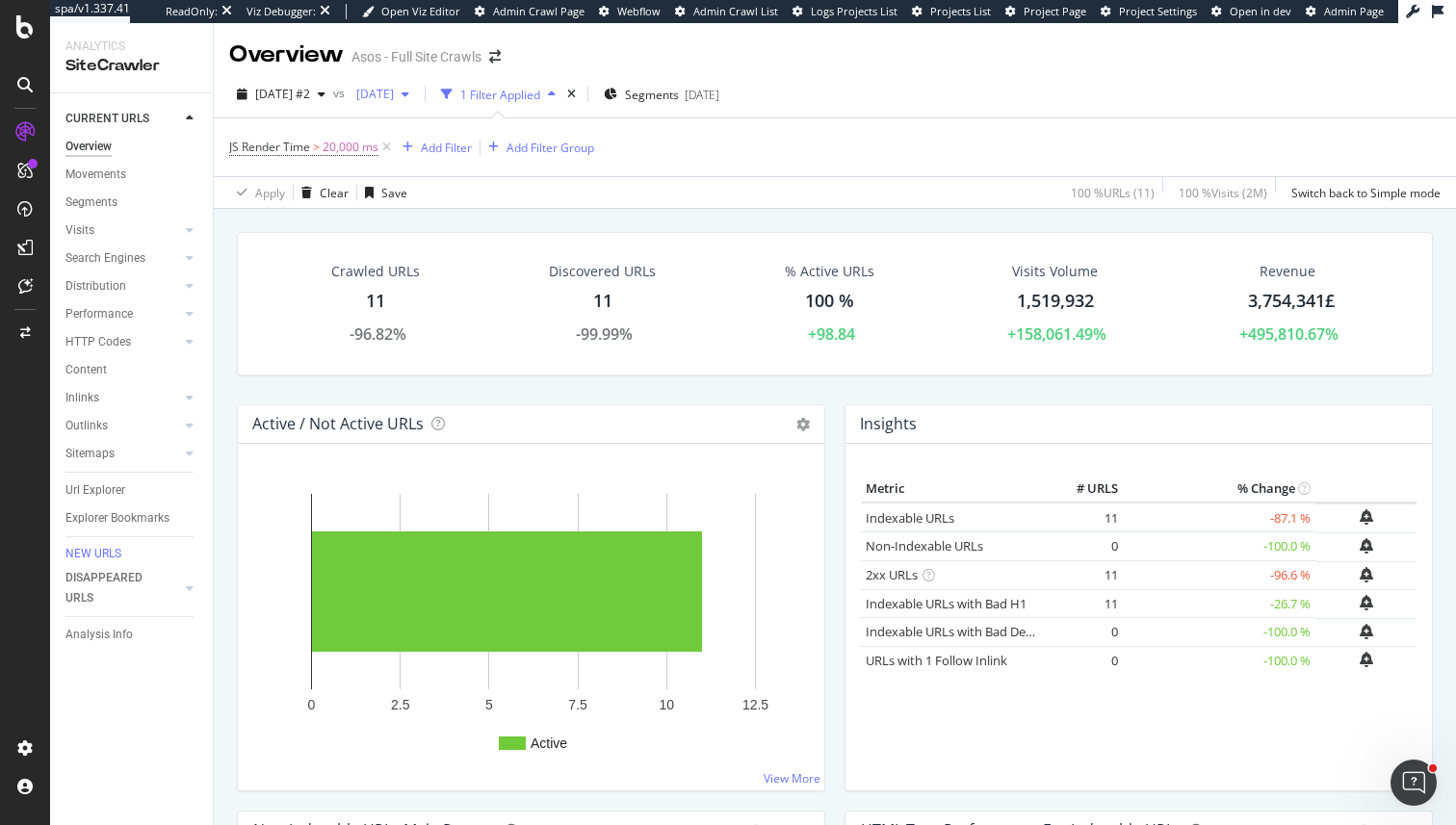
click at [394, 86] on span "[DATE]" at bounding box center [372, 93] width 46 height 16
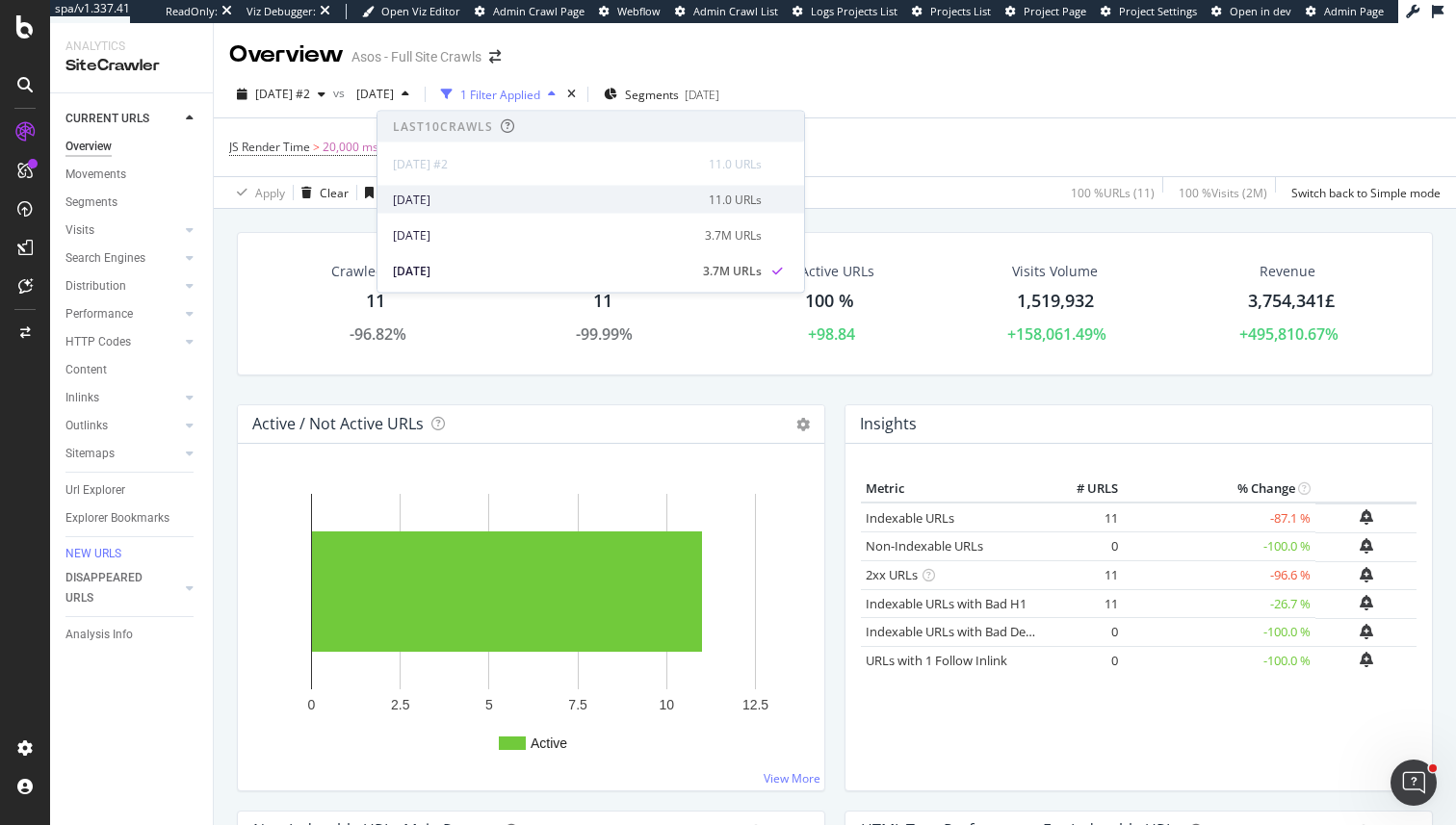
click at [444, 202] on div "[DATE]" at bounding box center [545, 199] width 304 height 17
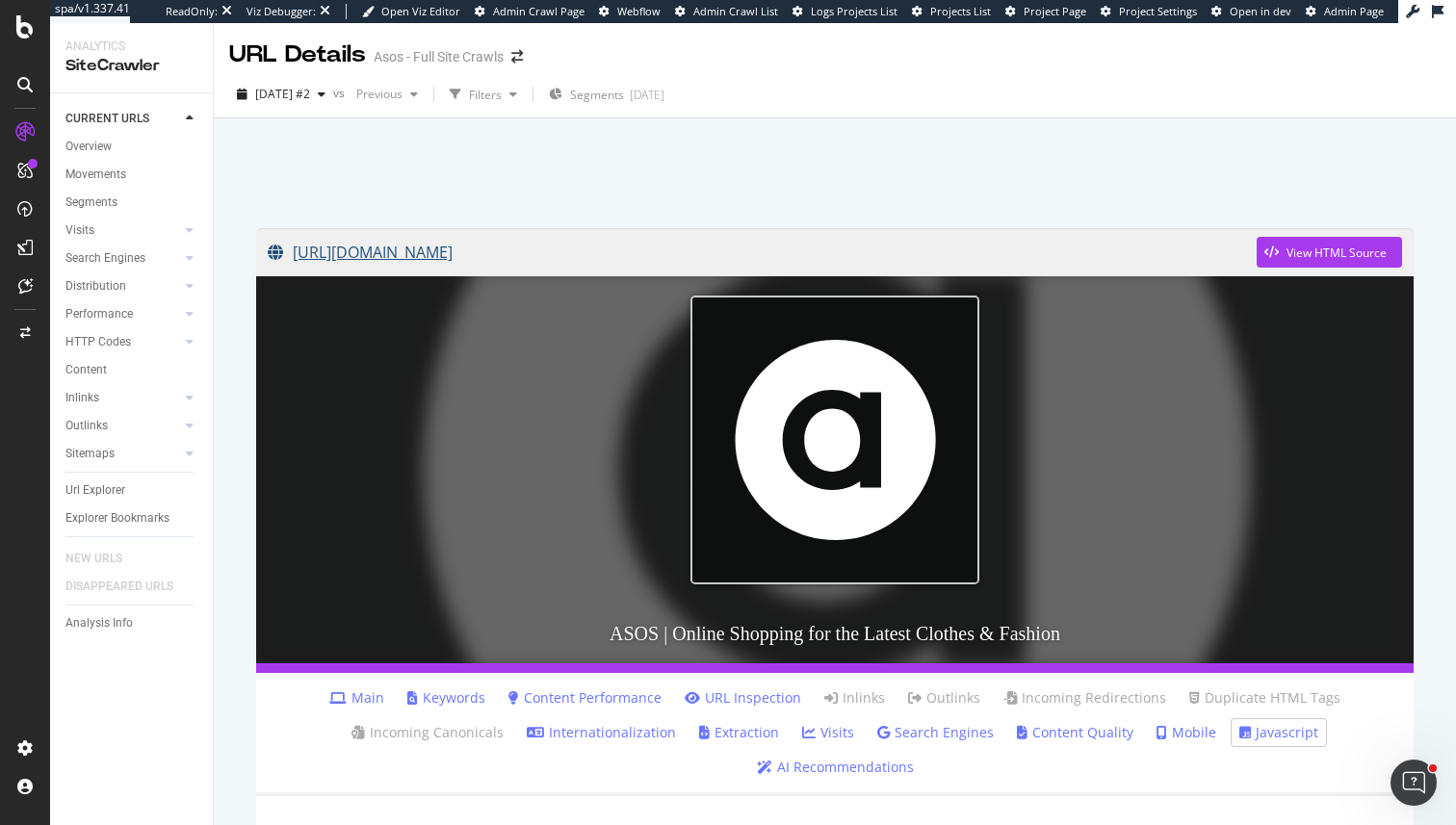
click at [656, 232] on link "[URL][DOMAIN_NAME]" at bounding box center [761, 252] width 989 height 48
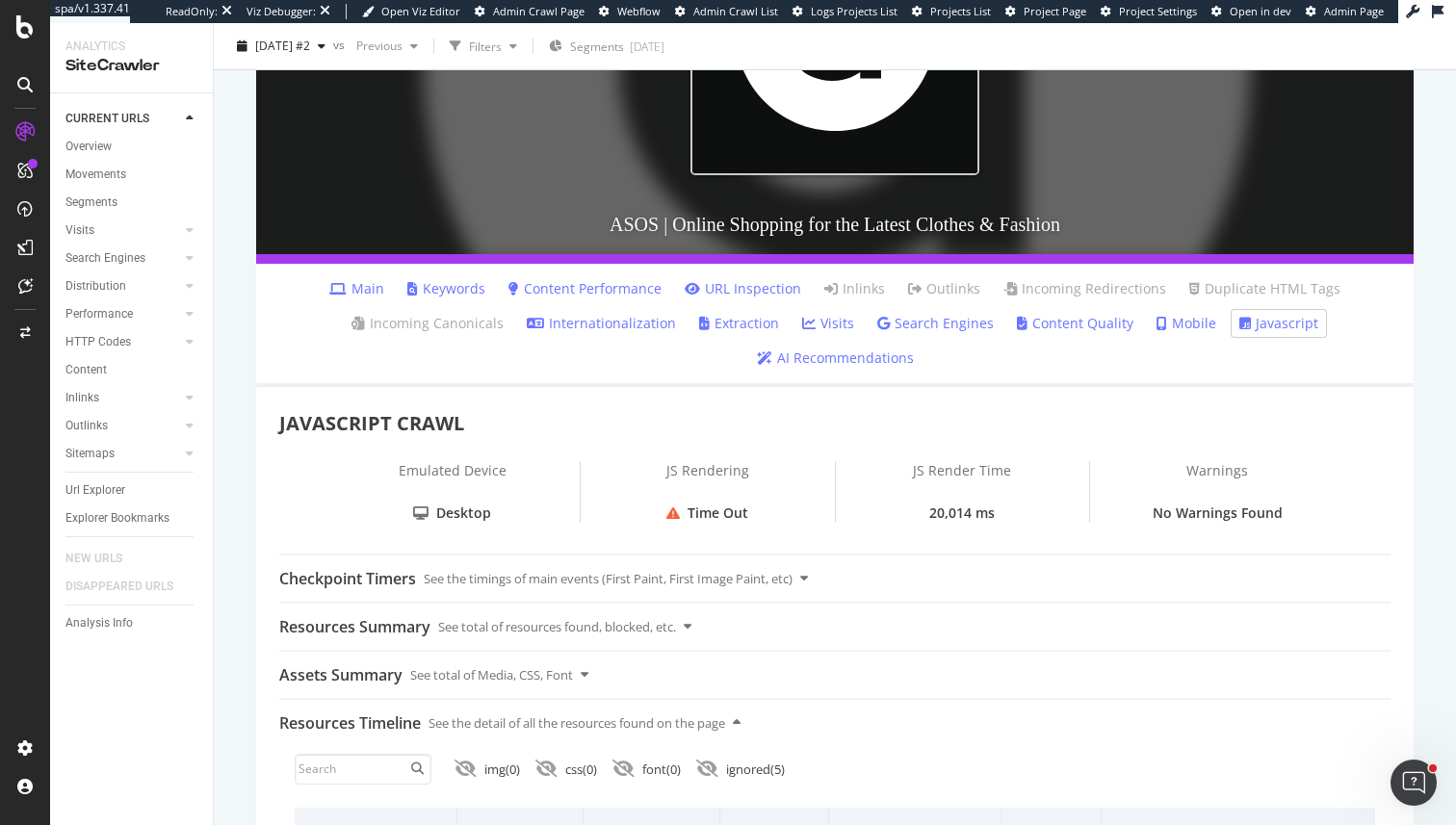
scroll to position [245, 0]
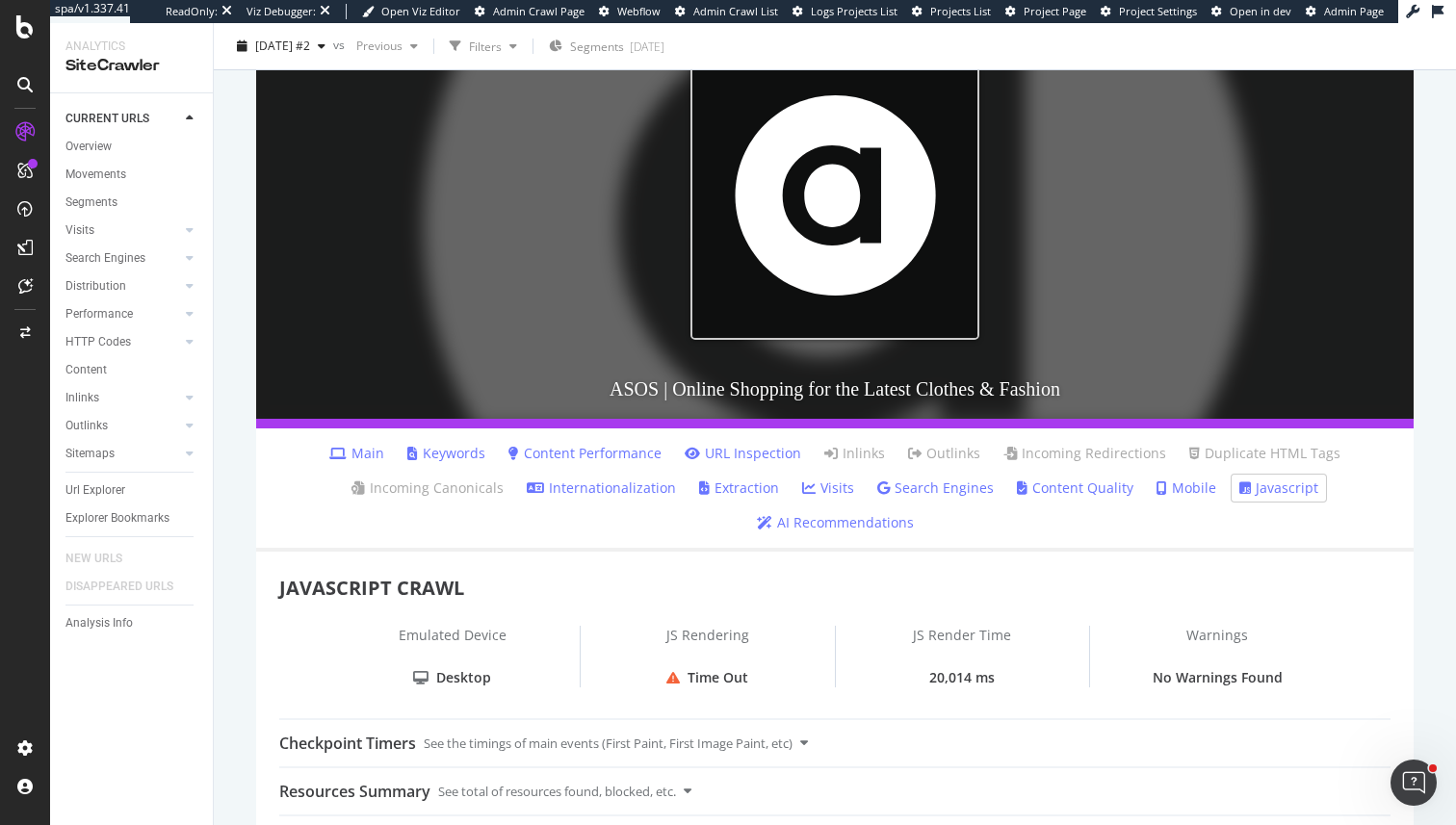
click at [374, 136] on div at bounding box center [835, 225] width 1177 height 407
click at [310, 49] on span "[DATE] #2" at bounding box center [282, 46] width 55 height 16
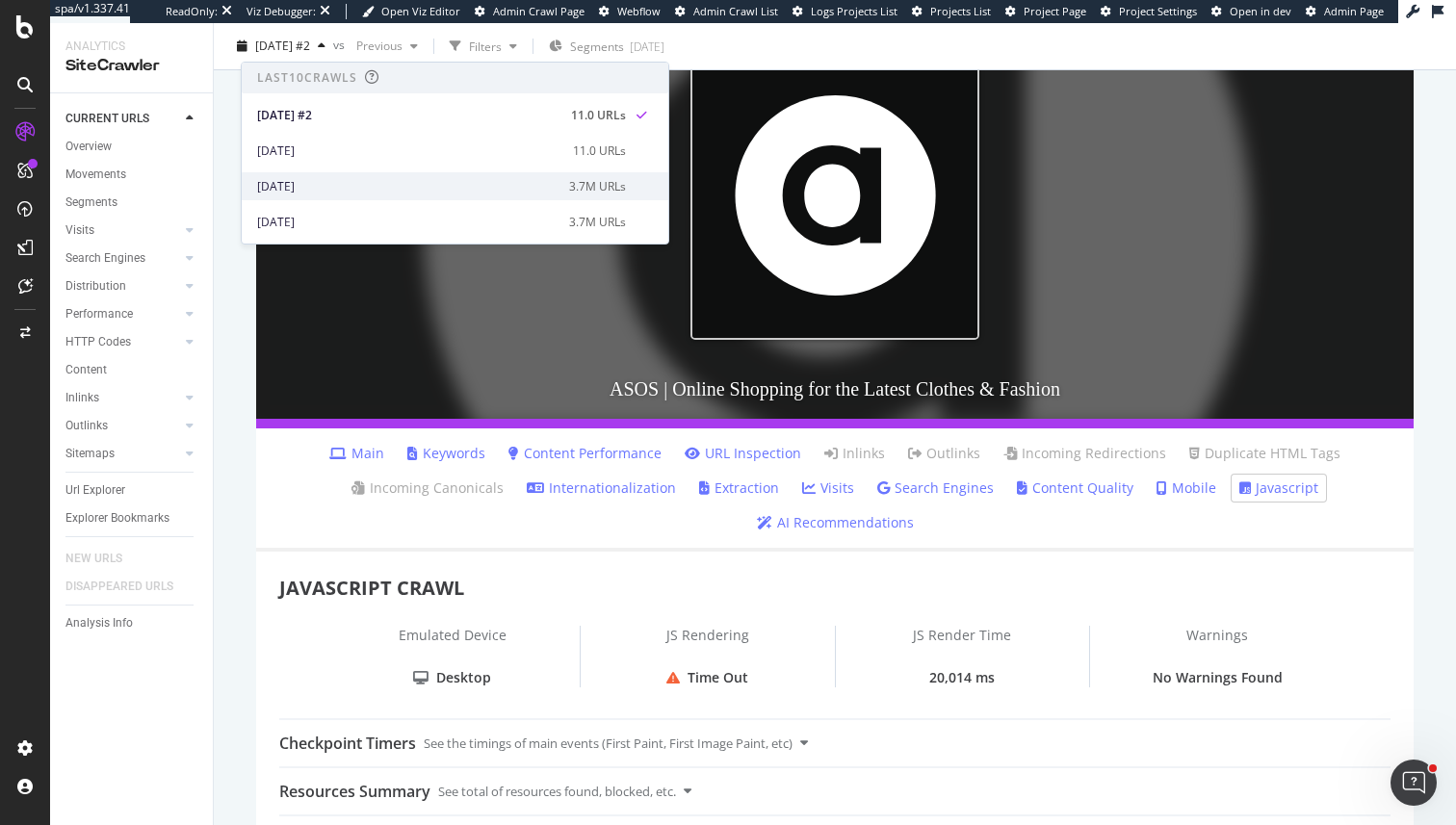
click at [340, 174] on div "2025 Sep. 16th 3.7M URLs" at bounding box center [454, 186] width 426 height 28
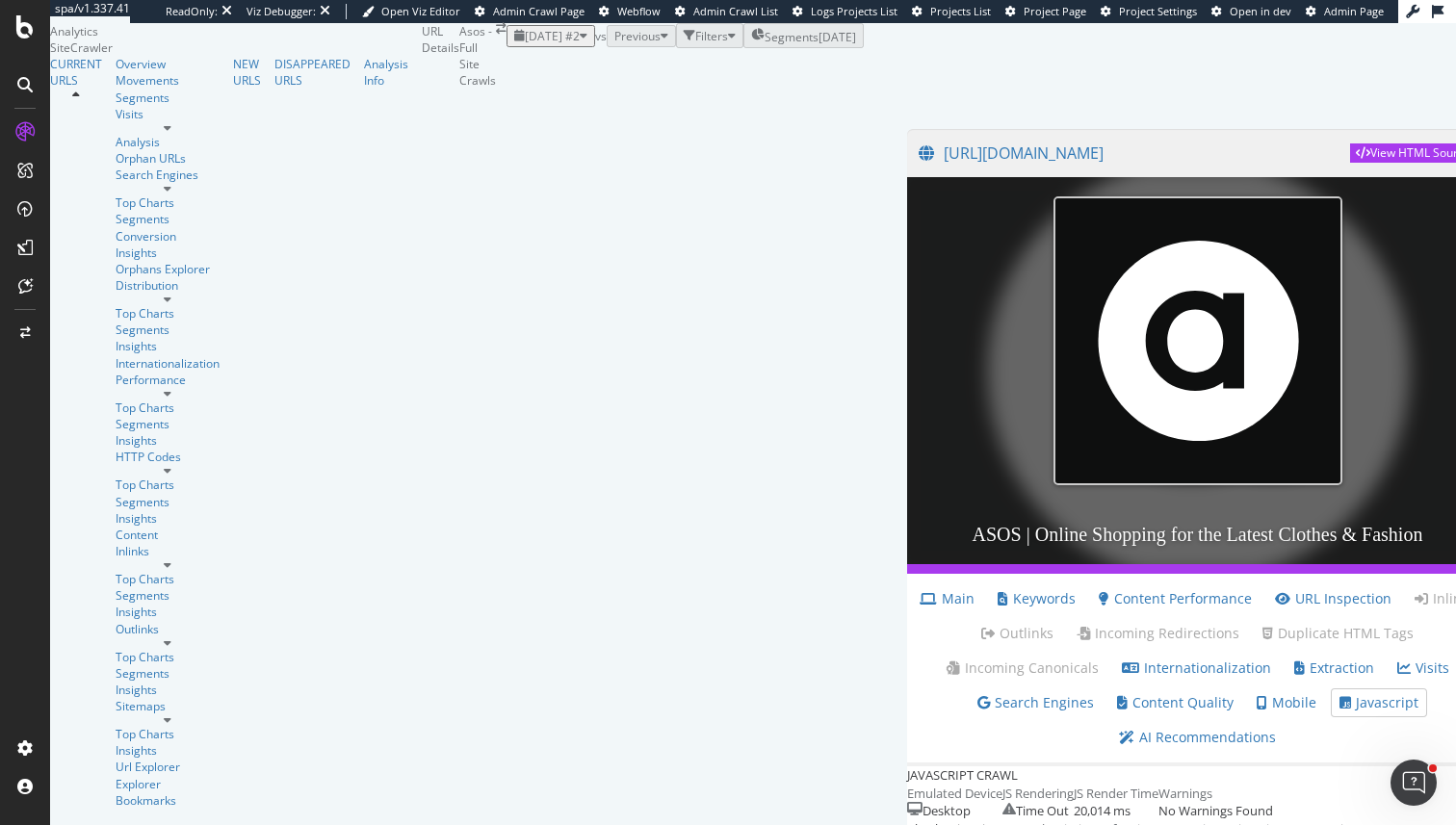
scroll to position [430, 0]
click at [525, 45] on span "[DATE] #2" at bounding box center [552, 36] width 55 height 16
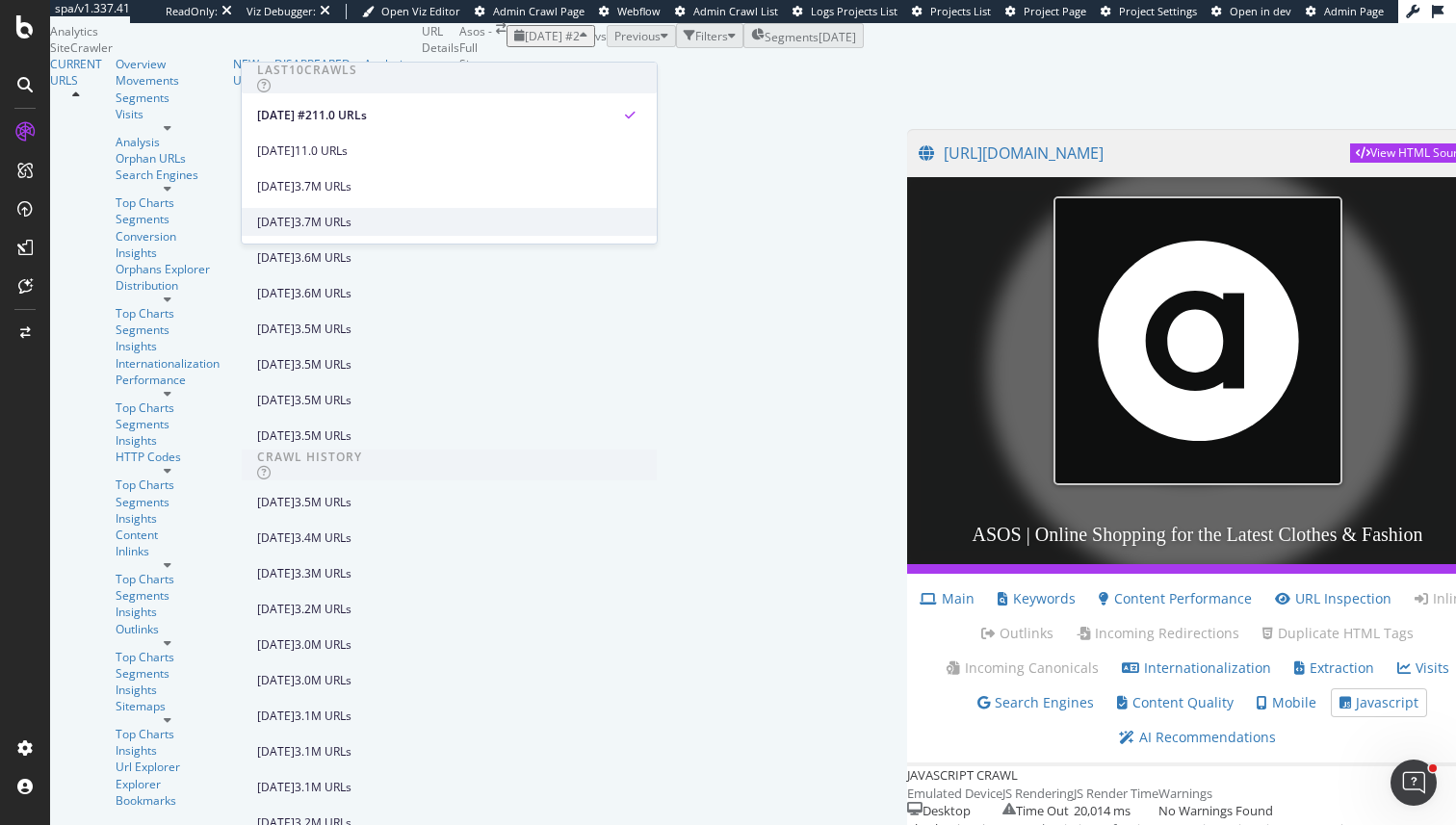
click at [295, 220] on div "[DATE]" at bounding box center [276, 222] width 38 height 17
